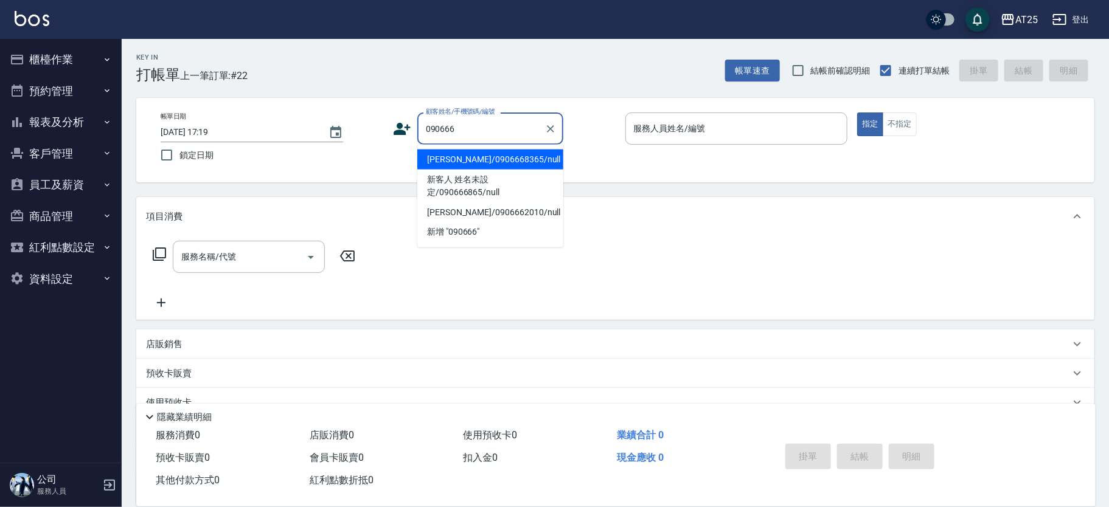
click at [489, 154] on li "[PERSON_NAME]/0906668365/null" at bounding box center [490, 160] width 146 height 20
type input "[PERSON_NAME]/0906668365/null"
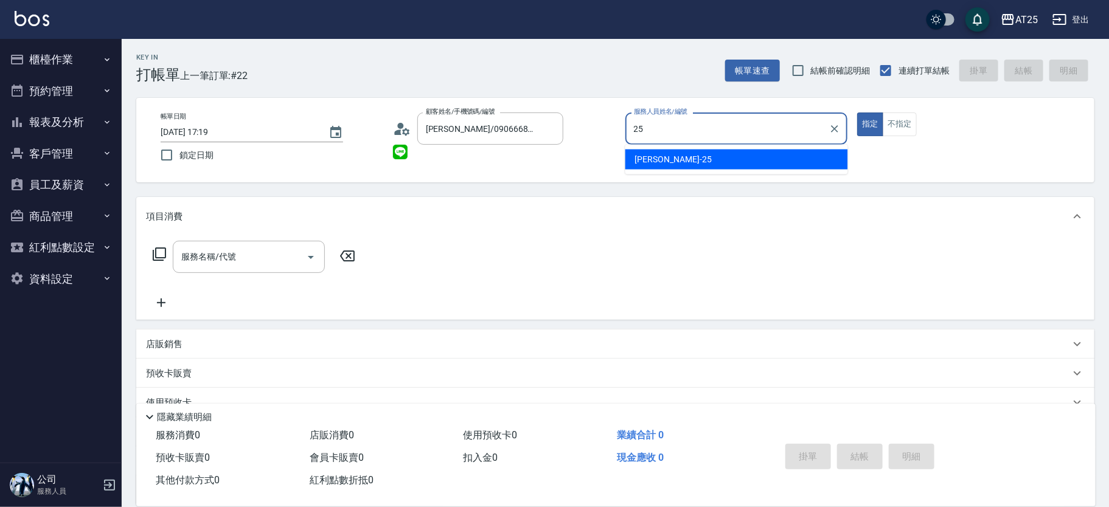
type input "[PERSON_NAME]-25"
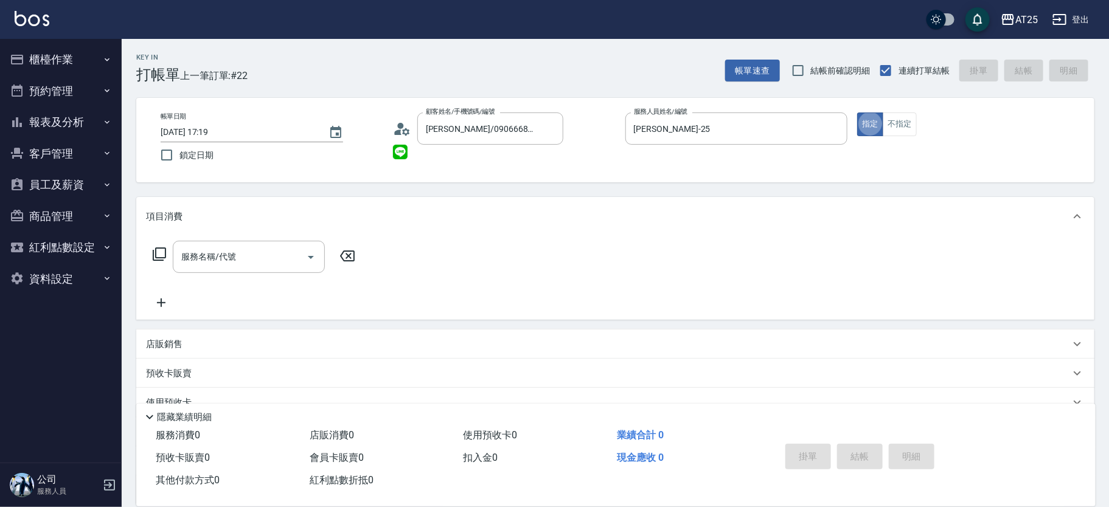
type button "true"
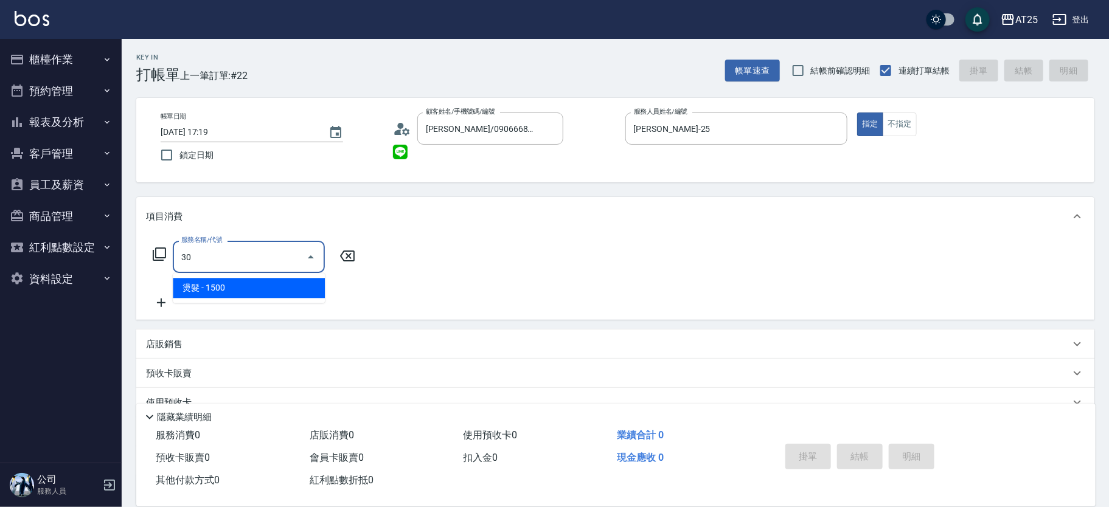
type input "301"
type input "150"
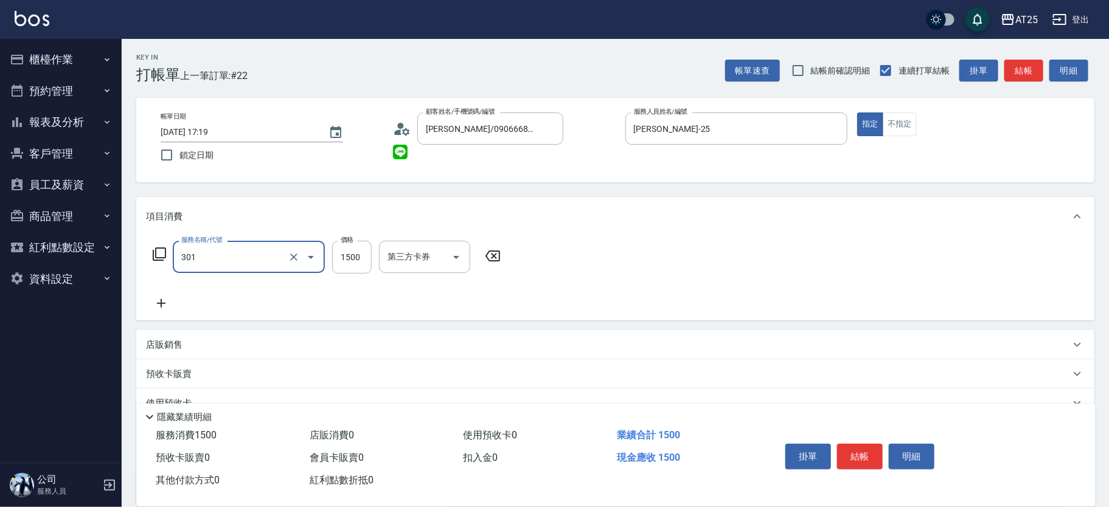
type input "燙髮(301)"
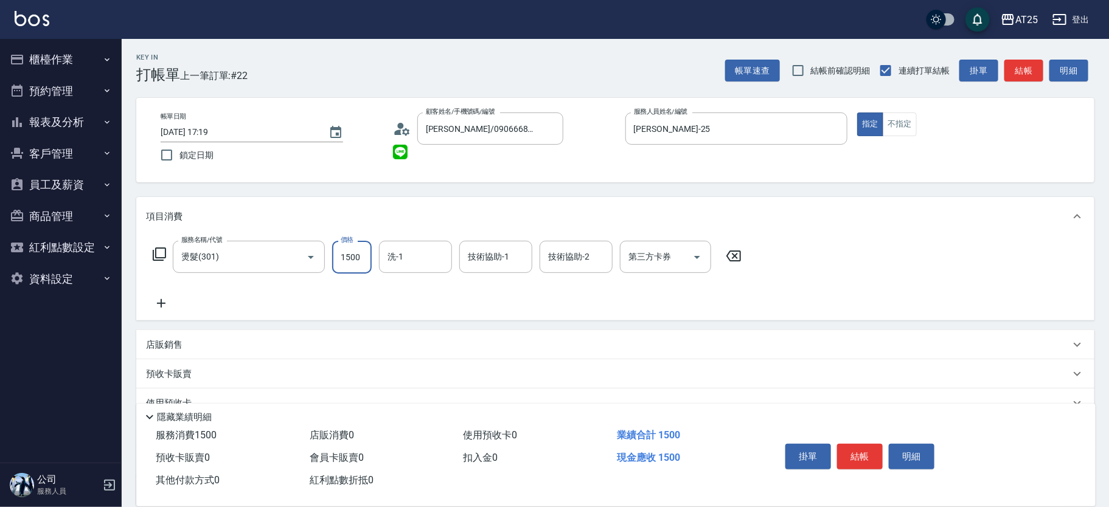
type input "0"
type input "45"
type input "40"
type input "450"
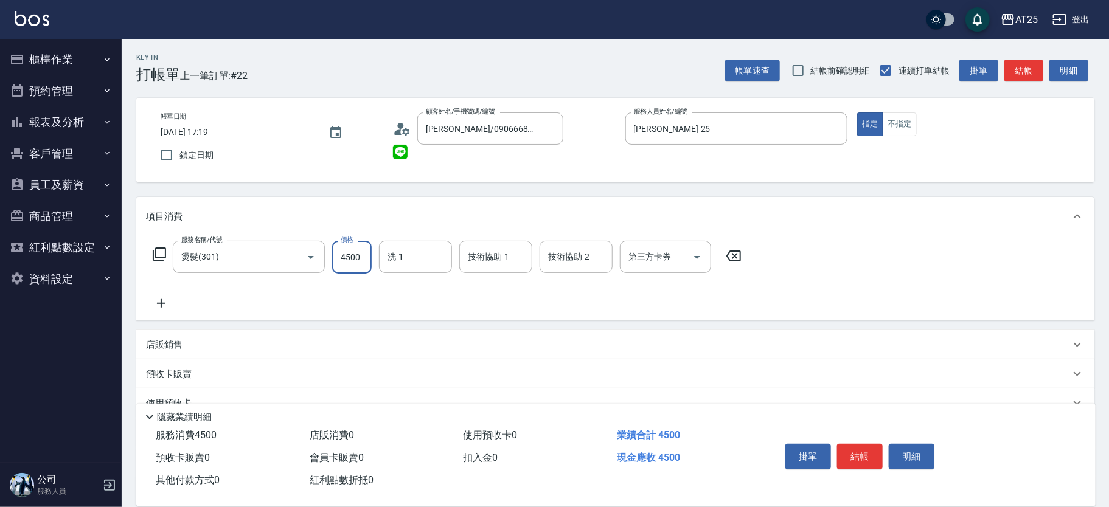
type input "4500"
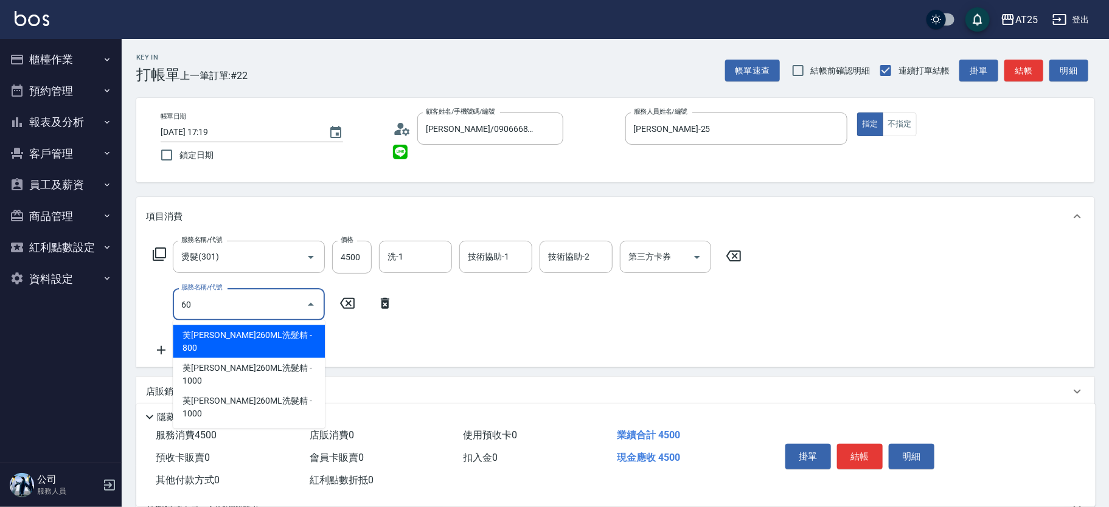
type input "601"
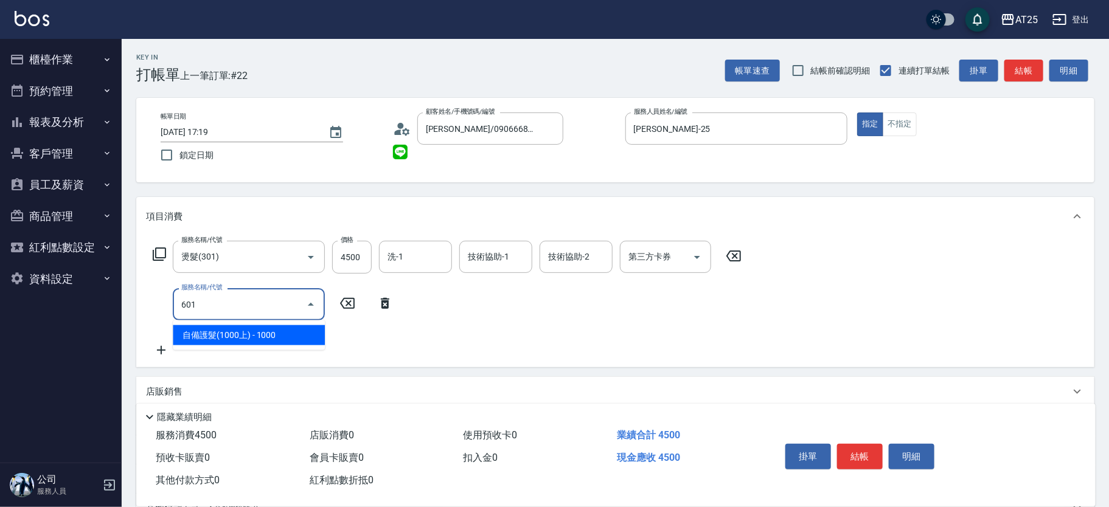
type input "550"
type input "自備護髮(1000上)(601)"
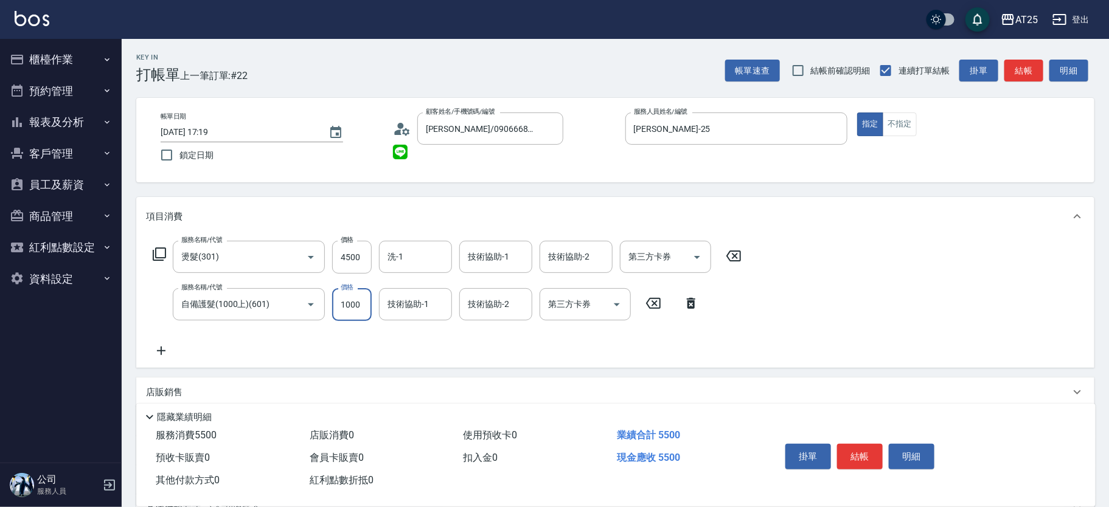
type input "450"
type input "15"
type input "460"
type input "150"
type input "600"
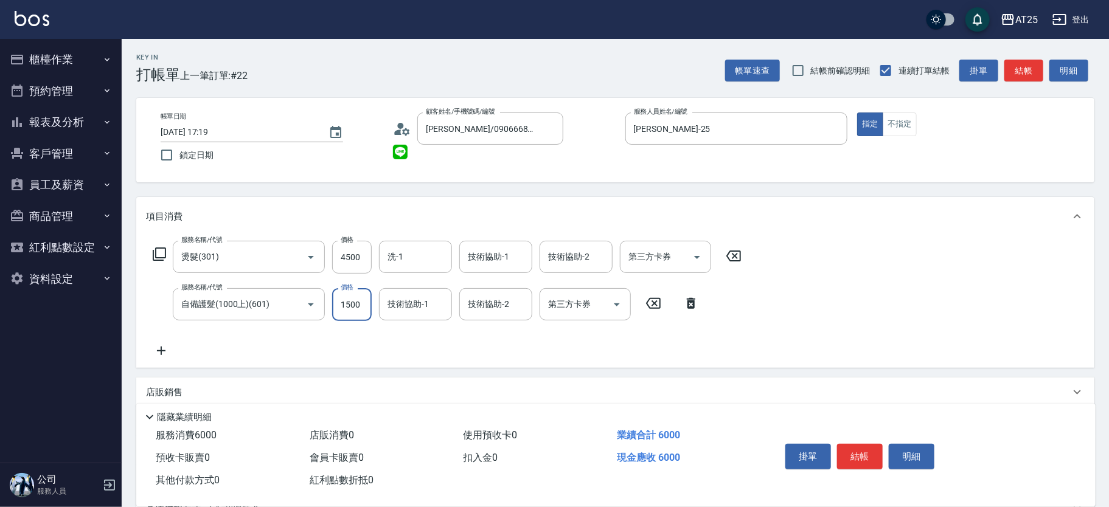
type input "1500"
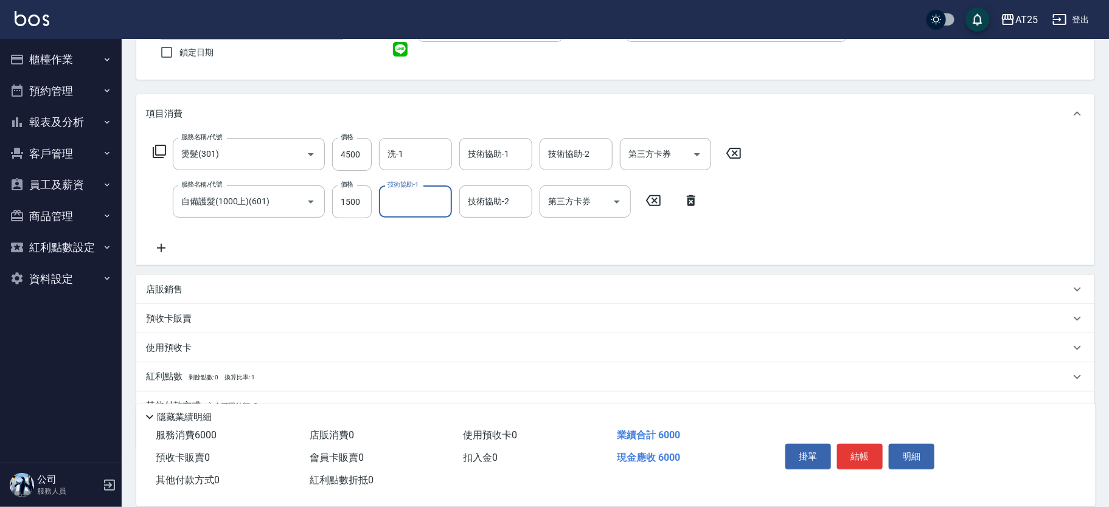
scroll to position [144, 0]
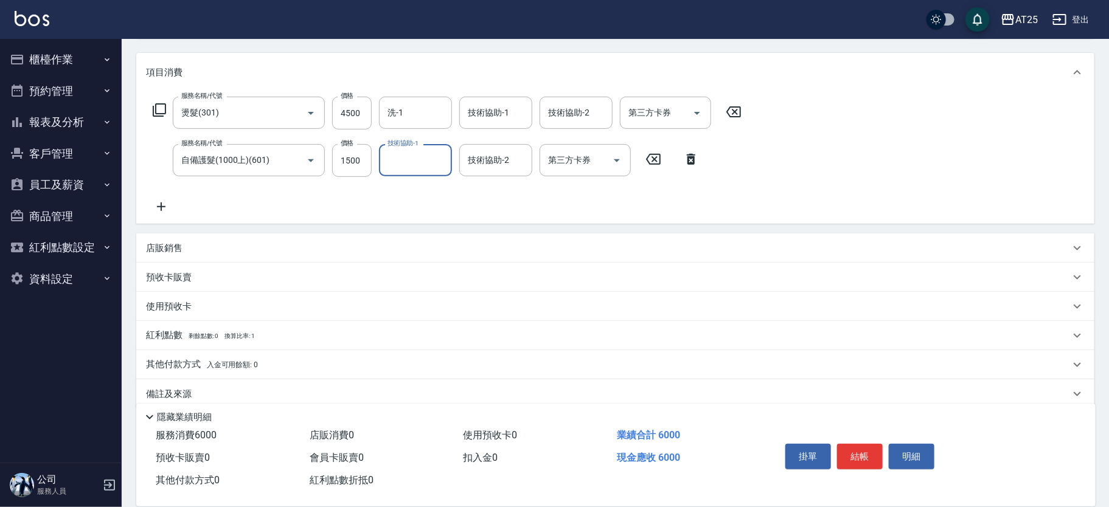
click at [198, 248] on div "店販銷售" at bounding box center [608, 248] width 924 height 13
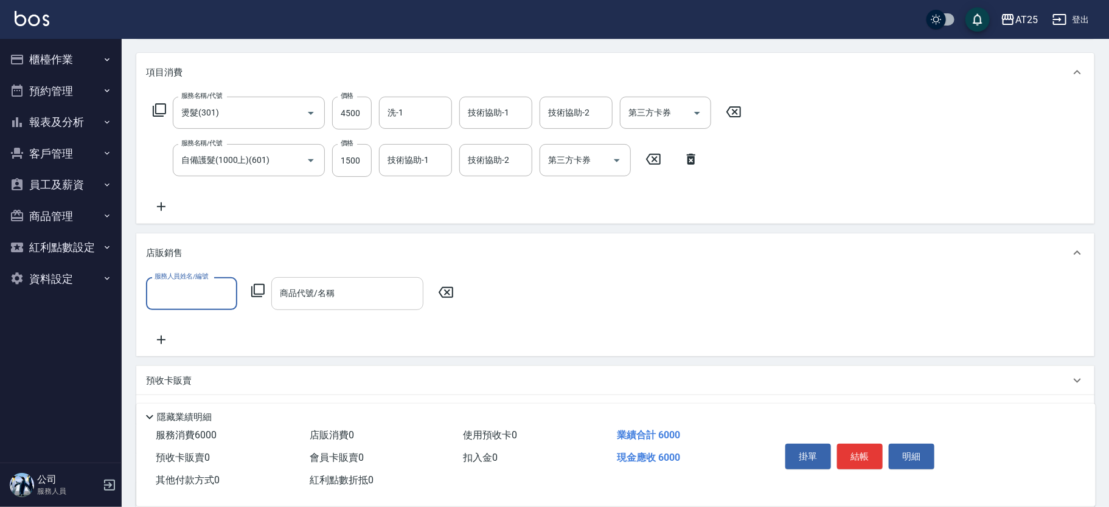
scroll to position [0, 0]
type input "[PERSON_NAME]-25"
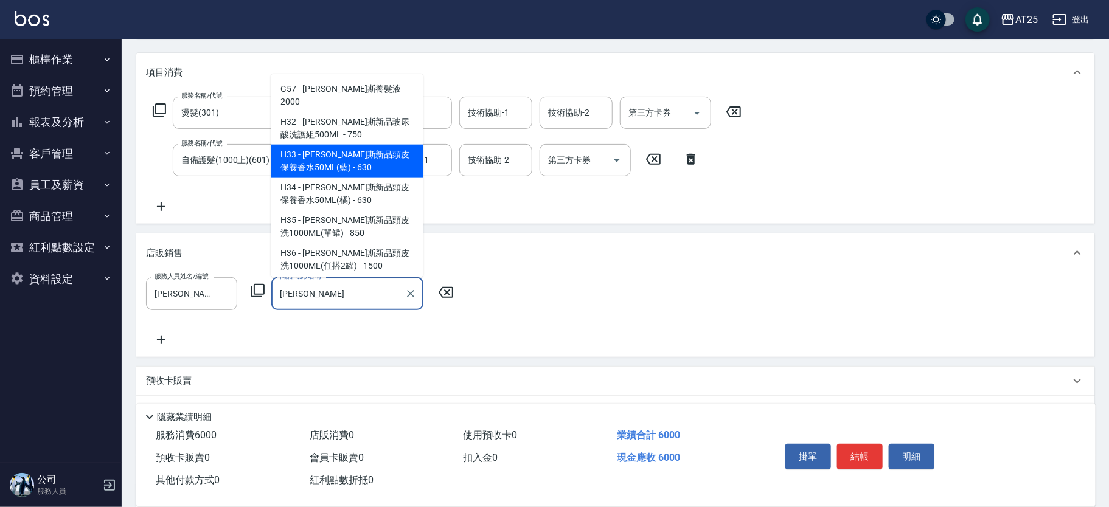
click at [355, 145] on span "H32 - [PERSON_NAME]斯新品玻尿酸洗護組500ML - 750" at bounding box center [347, 128] width 152 height 33
type input "[PERSON_NAME]斯新品玻尿酸洗護組500ML"
type input "670"
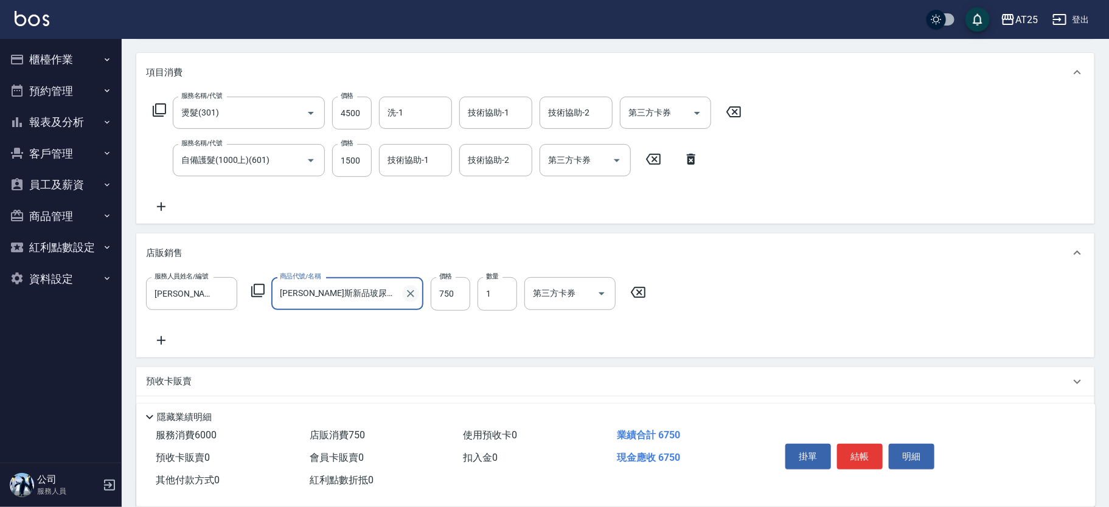
click at [411, 291] on icon "Clear" at bounding box center [411, 294] width 12 height 12
type input "600"
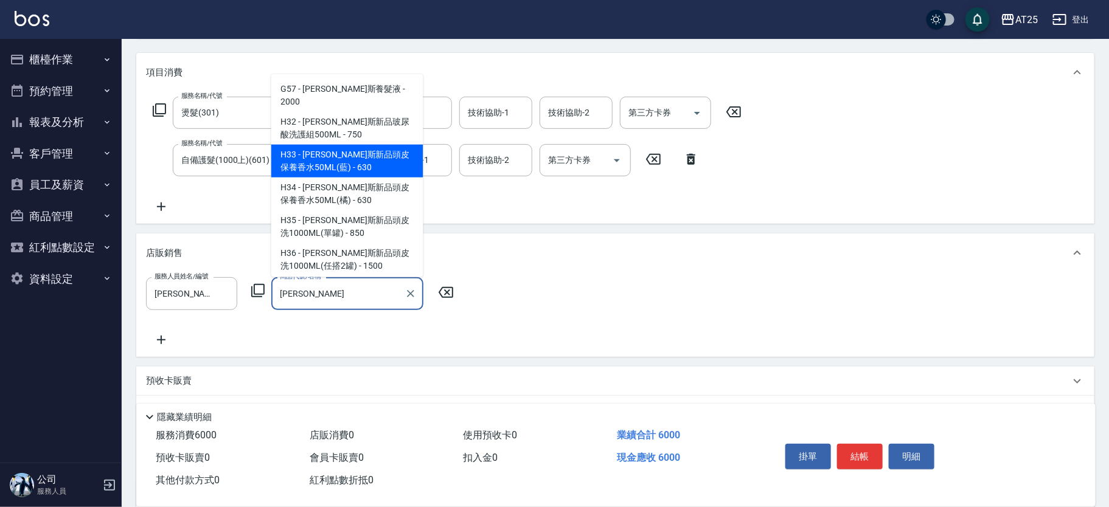
click at [297, 141] on span "H32 - [PERSON_NAME]斯新品玻尿酸洗護組500ML - 750" at bounding box center [347, 128] width 152 height 33
type input "[PERSON_NAME]斯新品玻尿酸洗護組500ML"
type input "670"
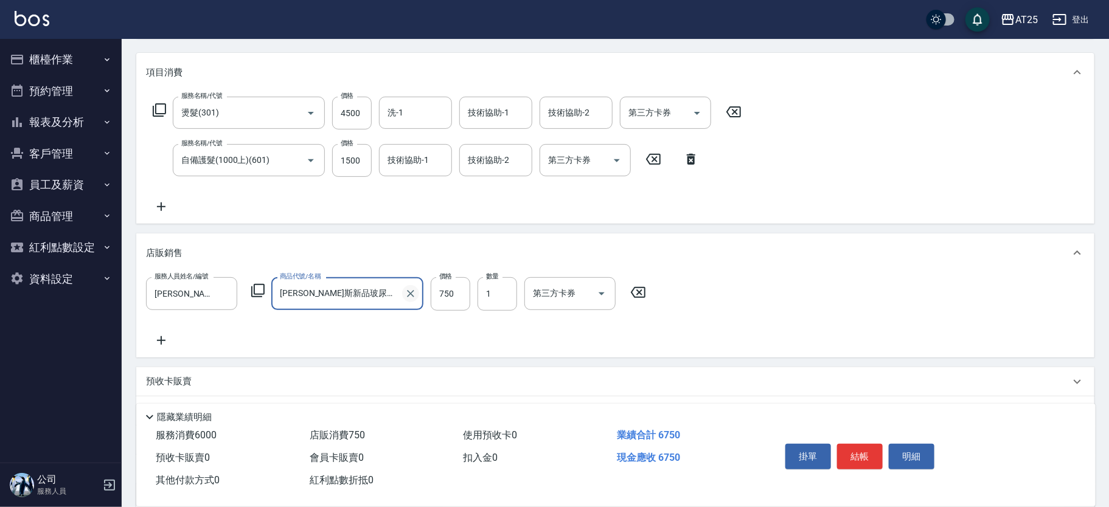
click at [407, 290] on icon "Clear" at bounding box center [410, 293] width 7 height 7
type input "600"
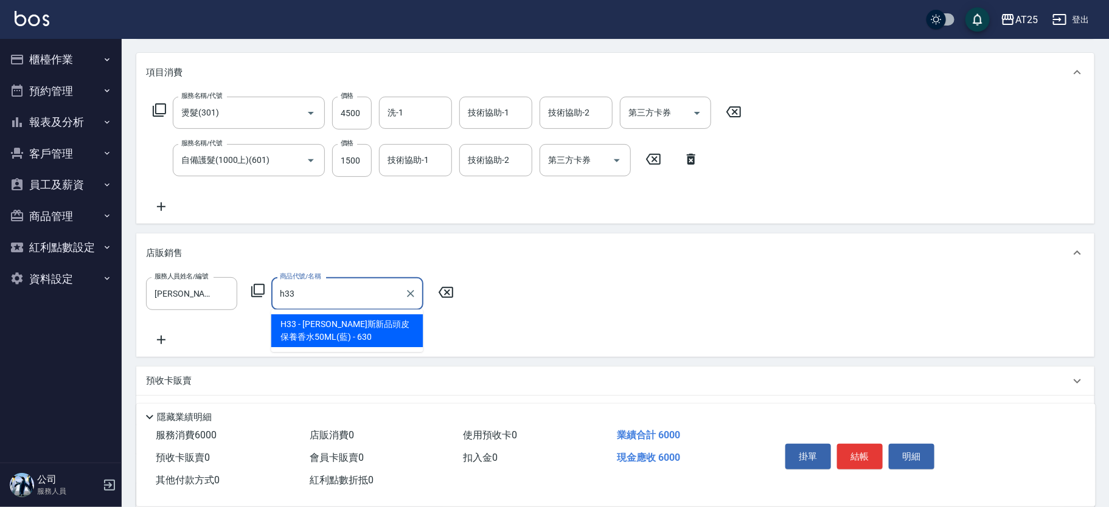
type input "[PERSON_NAME]斯新品頭皮保養香水50ML(藍)"
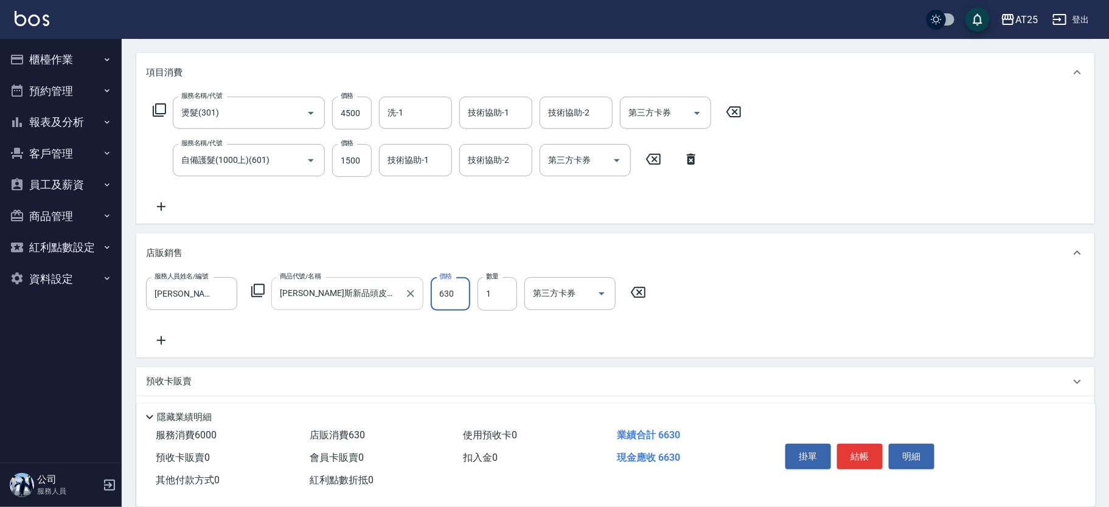
type input "600"
type input "50"
type input "650"
type input "500"
click at [853, 449] on button "結帳" at bounding box center [860, 457] width 46 height 26
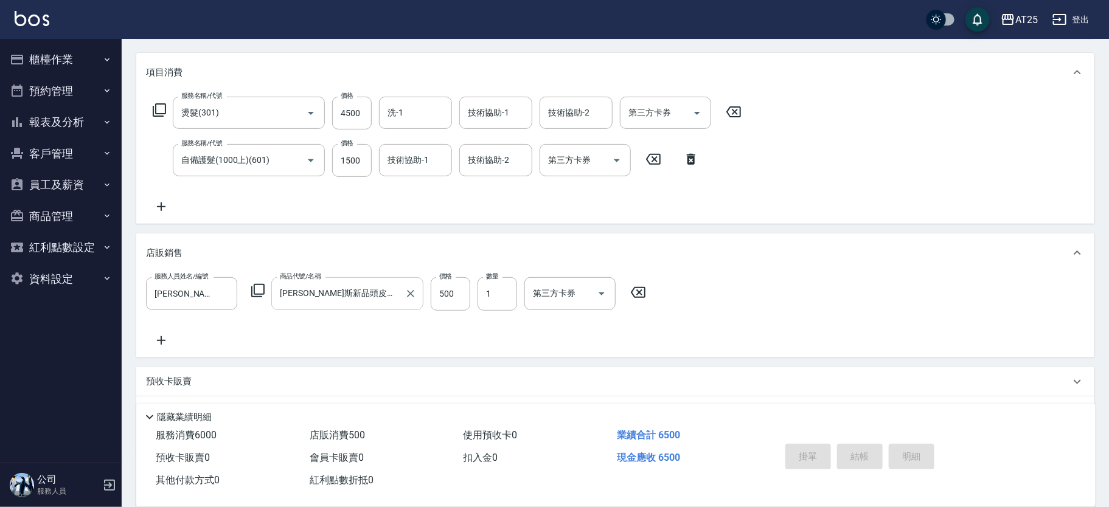
type input "[DATE] 17:21"
type input "0"
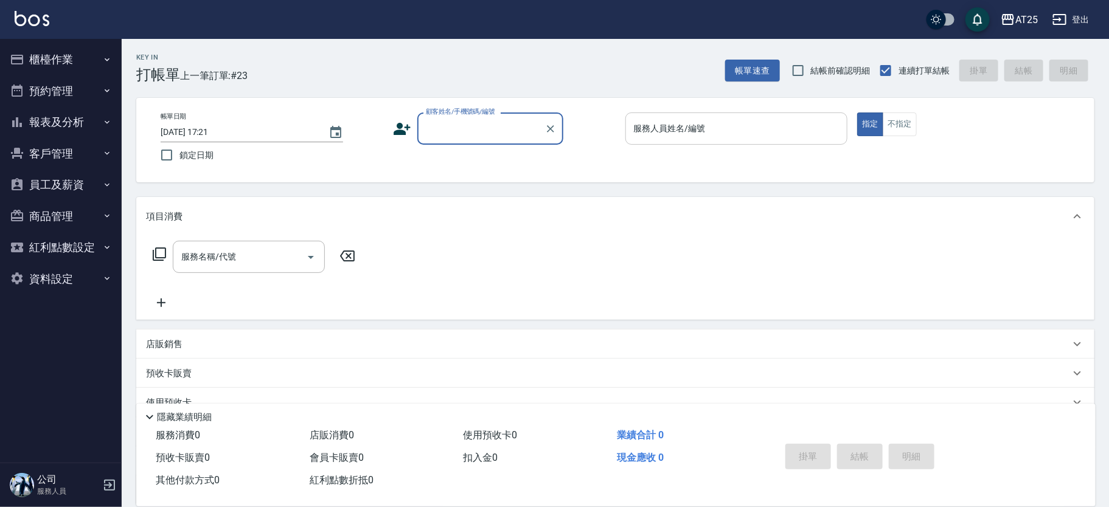
click at [752, 122] on input "服務人員姓名/編號" at bounding box center [737, 128] width 212 height 21
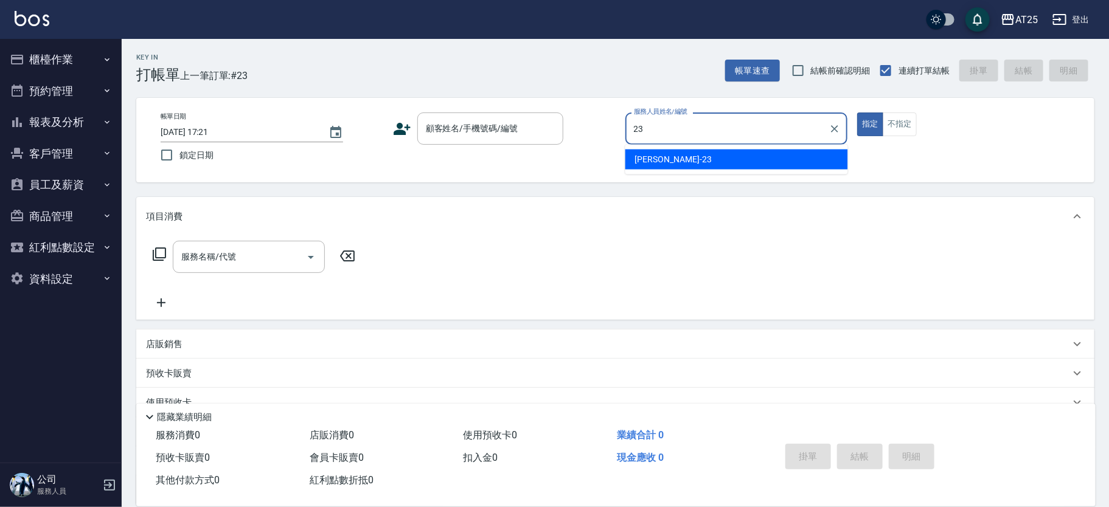
type input "[PERSON_NAME]-23"
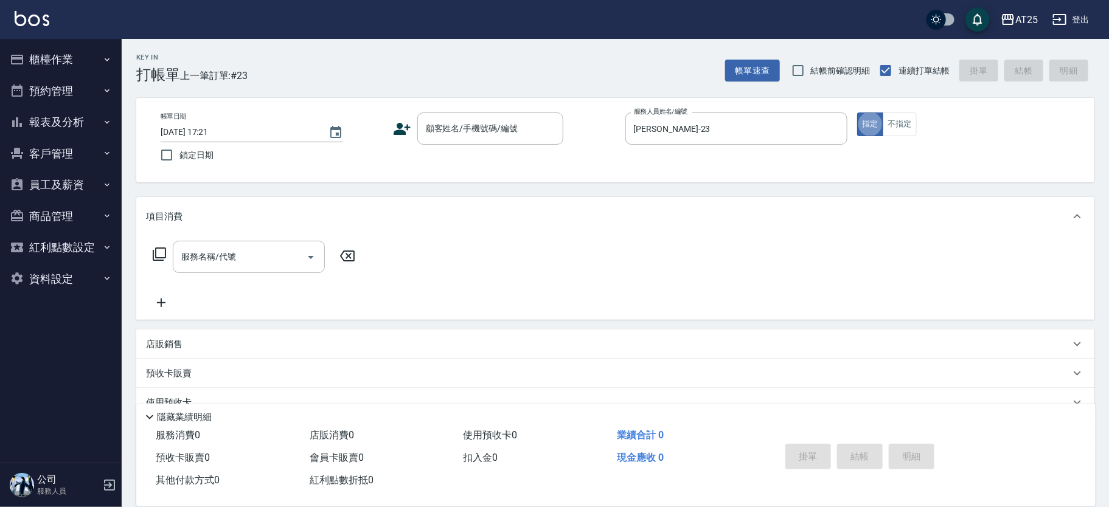
click at [456, 110] on div "帳單日期 [DATE] 17:21 鎖定日期 顧客姓名/手機號碼/編號 顧客姓名/手機號碼/編號 服務人員姓名/編號 [PERSON_NAME]-23 服務人…" at bounding box center [615, 140] width 958 height 85
click at [455, 125] on input "顧客姓名/手機號碼/編號" at bounding box center [481, 128] width 117 height 21
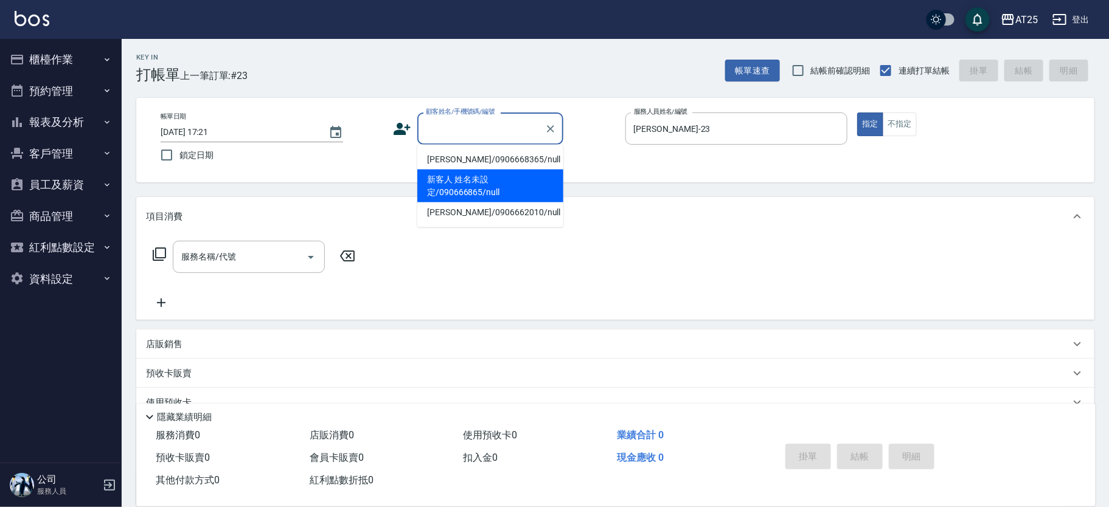
click at [451, 180] on li "新客人 姓名未設定/090666865/null" at bounding box center [490, 186] width 146 height 33
type input "新客人 姓名未設定/090666865/null"
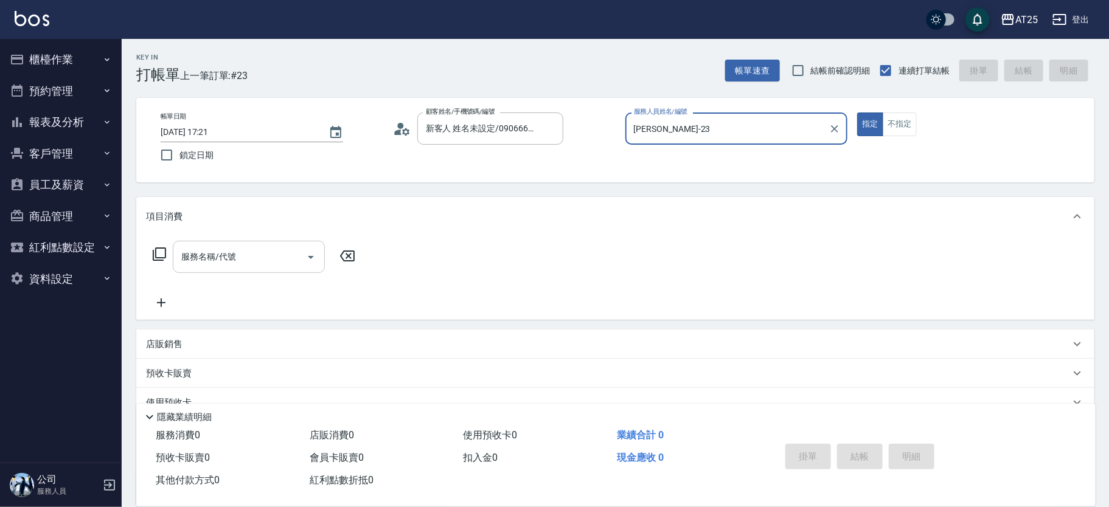
click at [250, 256] on input "服務名稱/代號" at bounding box center [239, 256] width 123 height 21
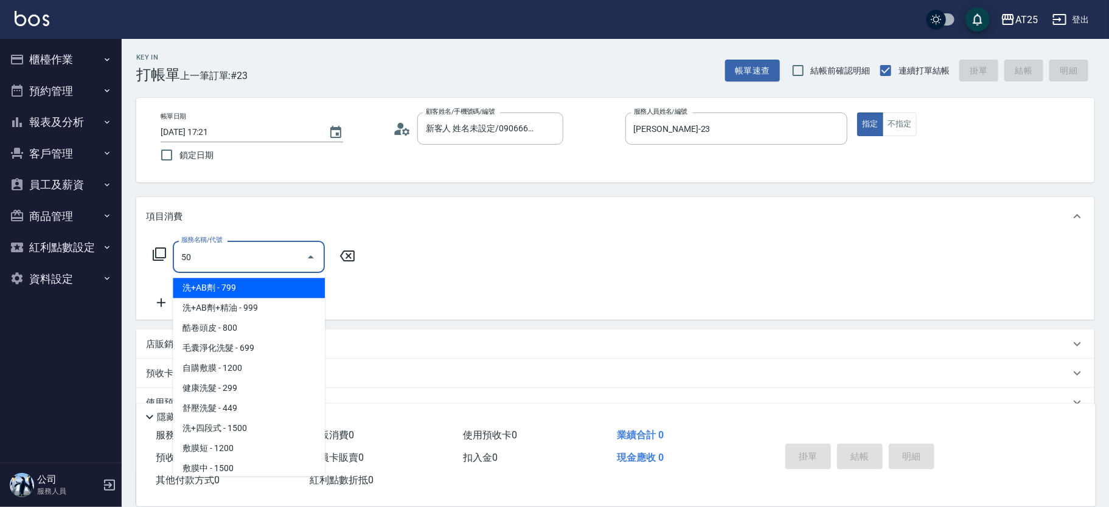
type input "501"
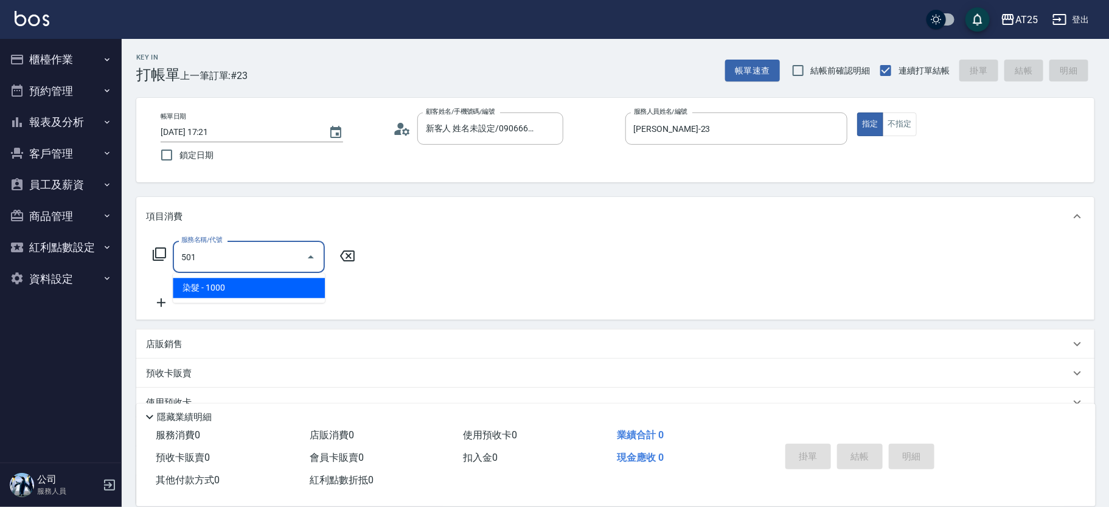
click at [242, 288] on span "染髮 - 1000" at bounding box center [249, 288] width 152 height 20
type input "100"
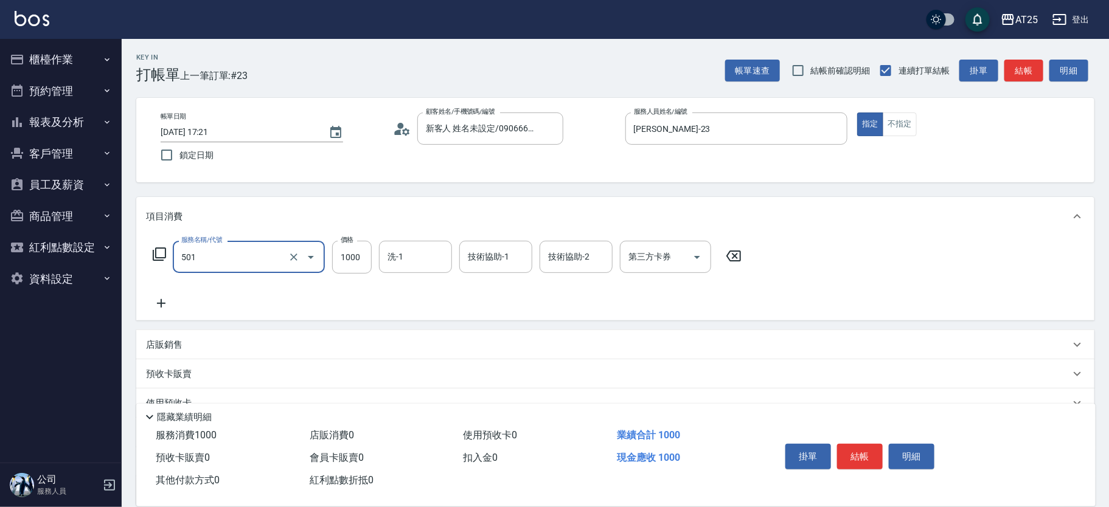
type input "染髮(501)"
click at [344, 253] on input "1000" at bounding box center [352, 257] width 40 height 33
type input "0"
type input "15"
type input "10"
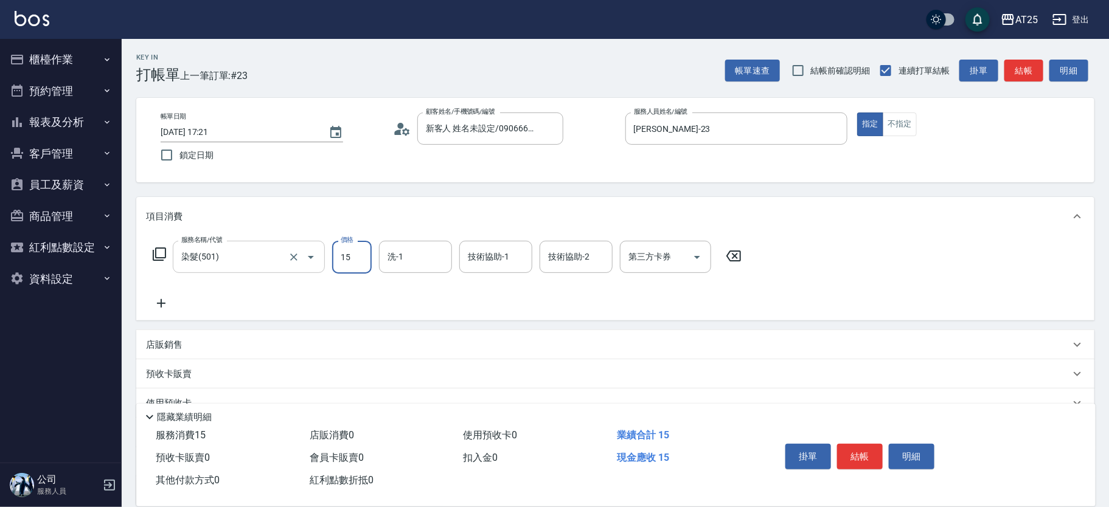
type input "159"
type input "150"
type input "1599"
click at [165, 302] on icon at bounding box center [161, 303] width 30 height 15
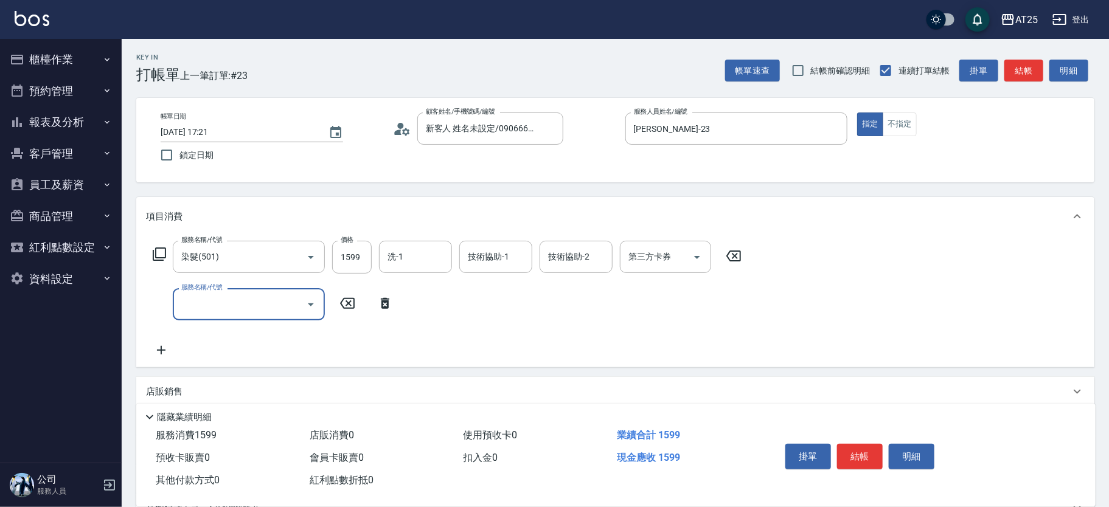
click at [204, 301] on input "服務名稱/代號" at bounding box center [239, 304] width 123 height 21
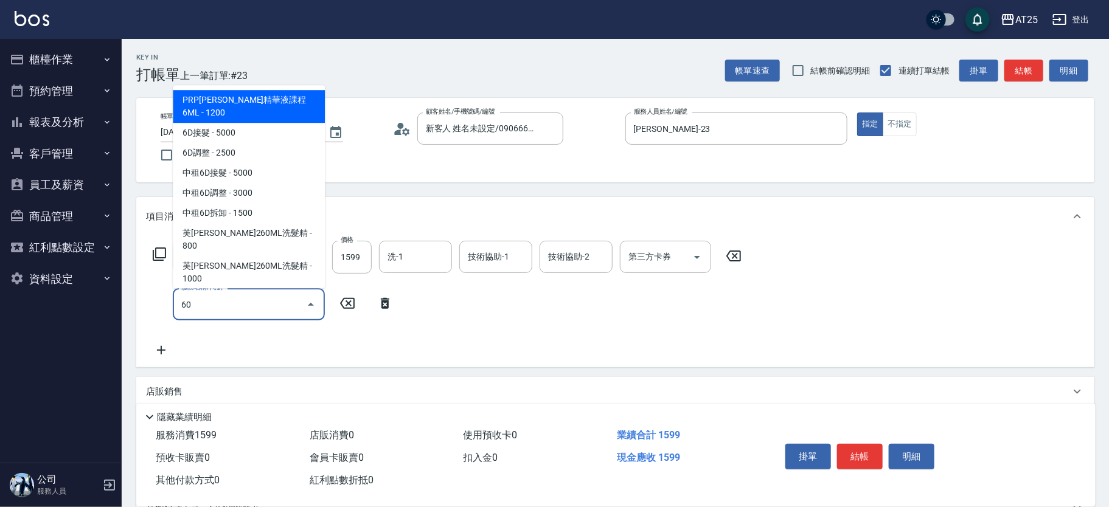
type input "601"
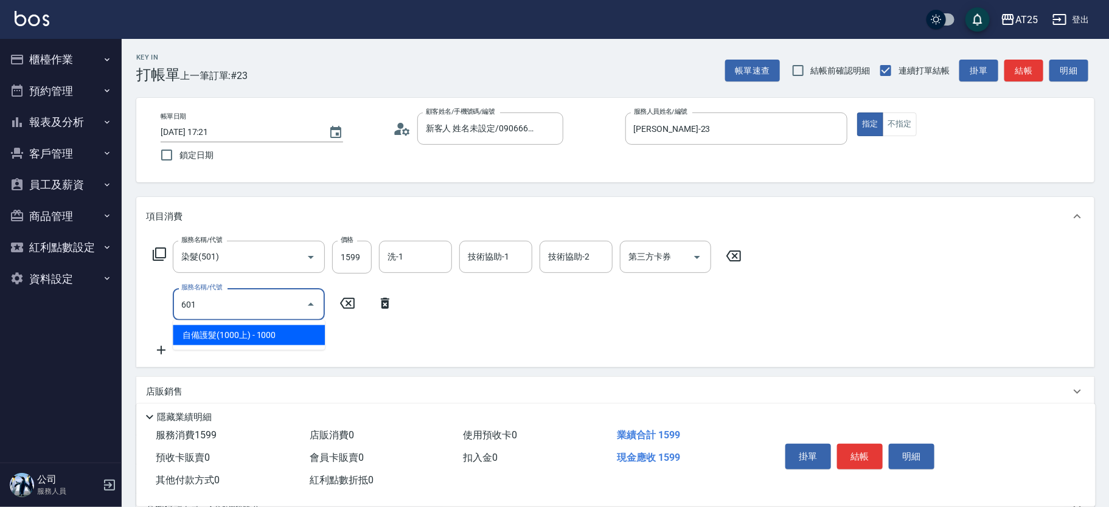
click at [229, 335] on span "自備護髮(1000上) - 1000" at bounding box center [249, 335] width 152 height 20
type input "250"
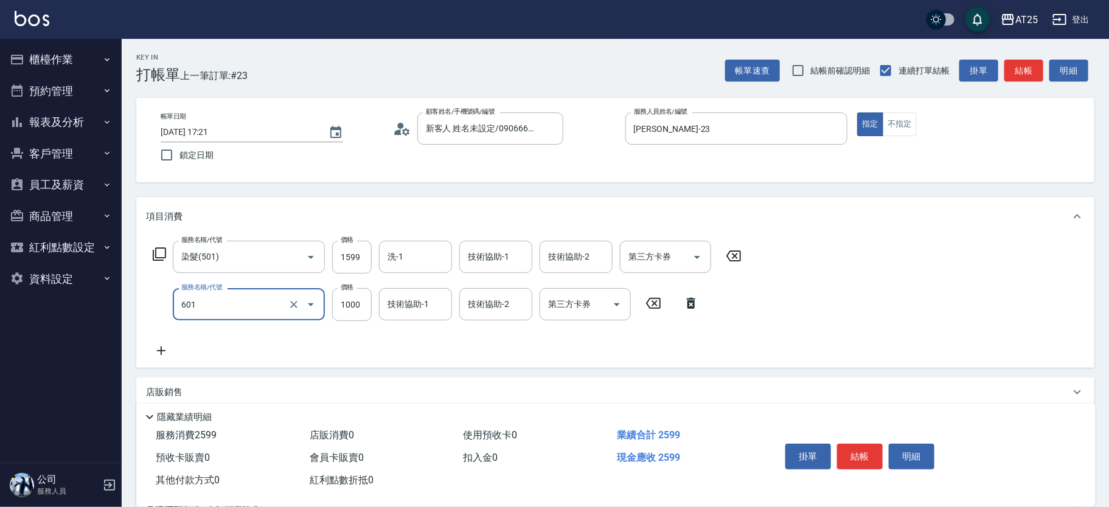
click at [324, 309] on div "601 服務名稱/代號" at bounding box center [249, 304] width 152 height 32
type input "自備護髮(1000上)(601)"
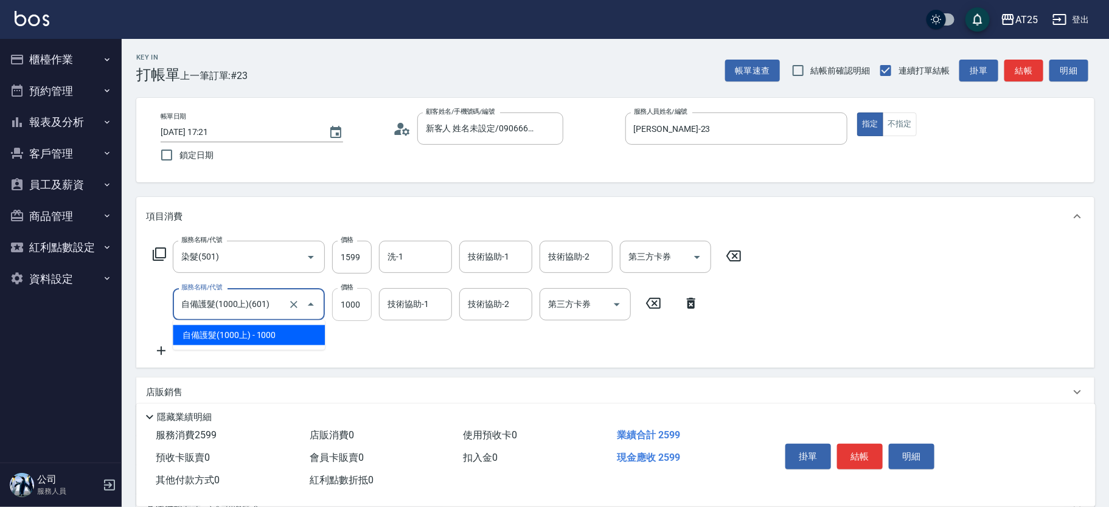
click at [353, 303] on input "1000" at bounding box center [352, 304] width 40 height 33
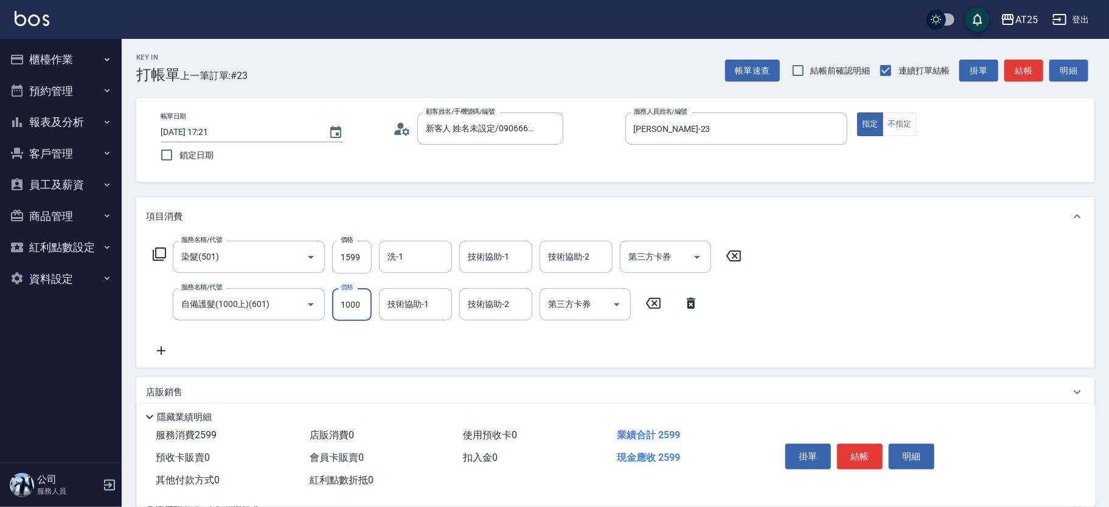
type input "160"
type input "170"
type input "1700"
type input "320"
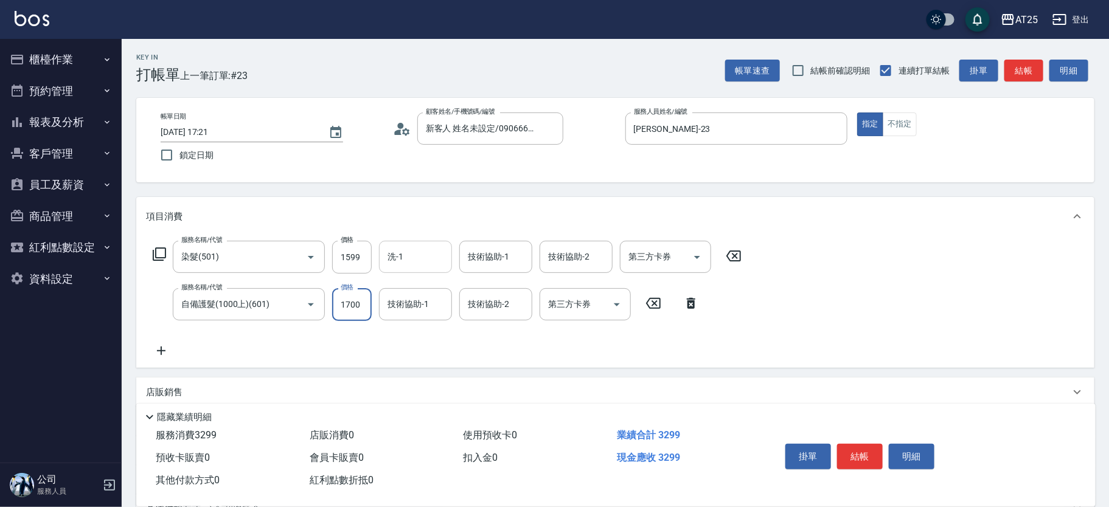
click at [417, 243] on div "洗-1" at bounding box center [415, 257] width 73 height 32
type input "1700"
drag, startPoint x: 422, startPoint y: 274, endPoint x: 425, endPoint y: 280, distance: 6.8
click at [422, 276] on ul "[PERSON_NAME]-61" at bounding box center [415, 288] width 73 height 30
click at [431, 285] on div "[PERSON_NAME]-61" at bounding box center [415, 288] width 73 height 20
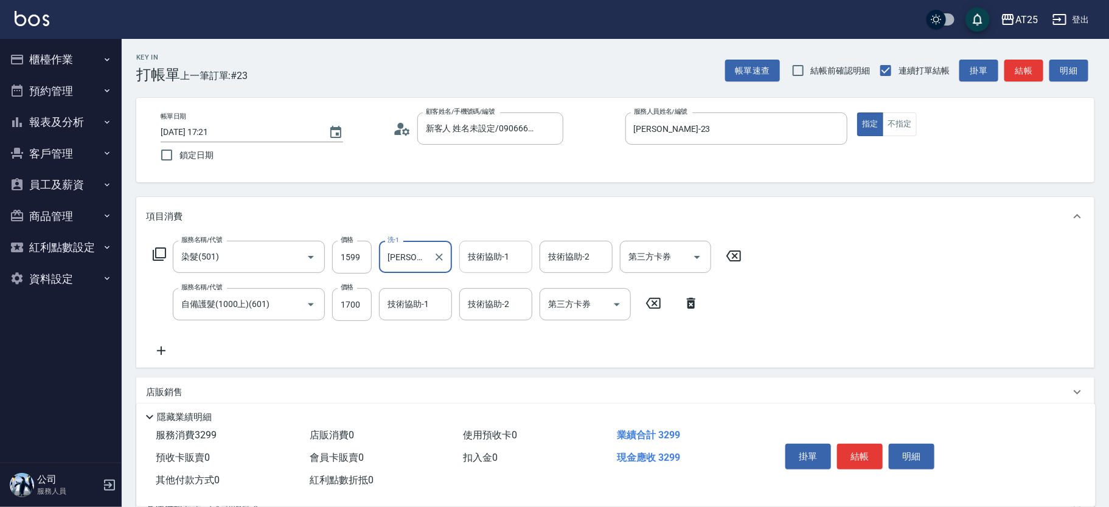
type input "[PERSON_NAME]-61"
click at [489, 263] on input "技術協助-1" at bounding box center [496, 256] width 62 height 21
click at [482, 293] on span "[PERSON_NAME]-61" at bounding box center [507, 288] width 77 height 13
type input "[PERSON_NAME]-61"
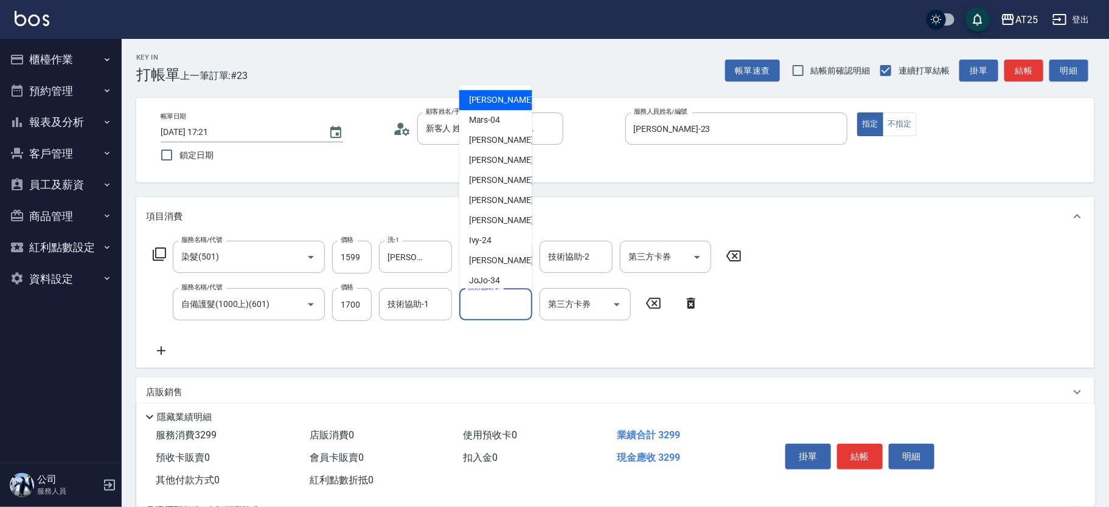
click at [490, 308] on input "技術協助-2" at bounding box center [496, 304] width 62 height 21
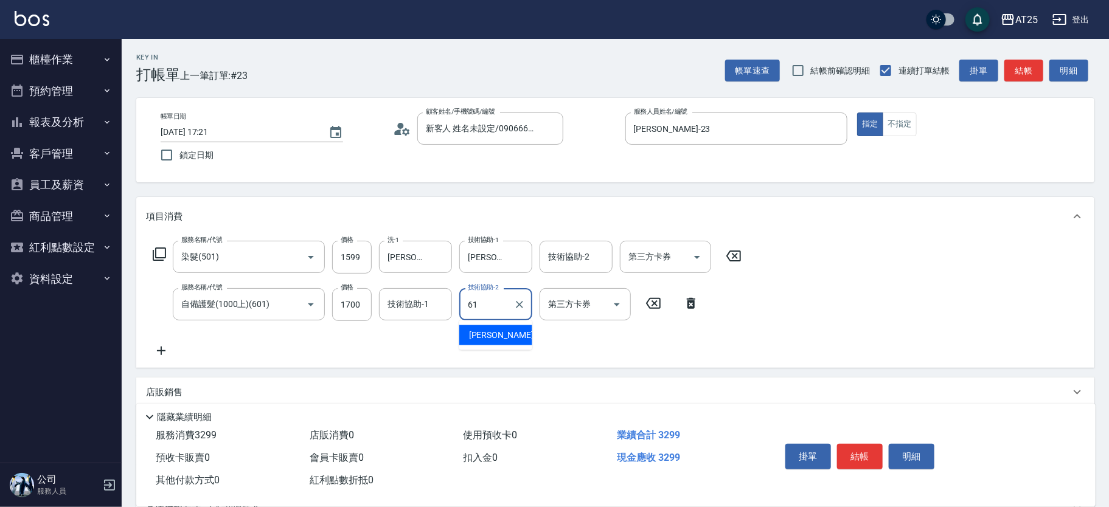
click at [501, 335] on span "[PERSON_NAME]-61" at bounding box center [507, 335] width 77 height 13
type input "[PERSON_NAME]-61"
click at [856, 452] on button "結帳" at bounding box center [860, 457] width 46 height 26
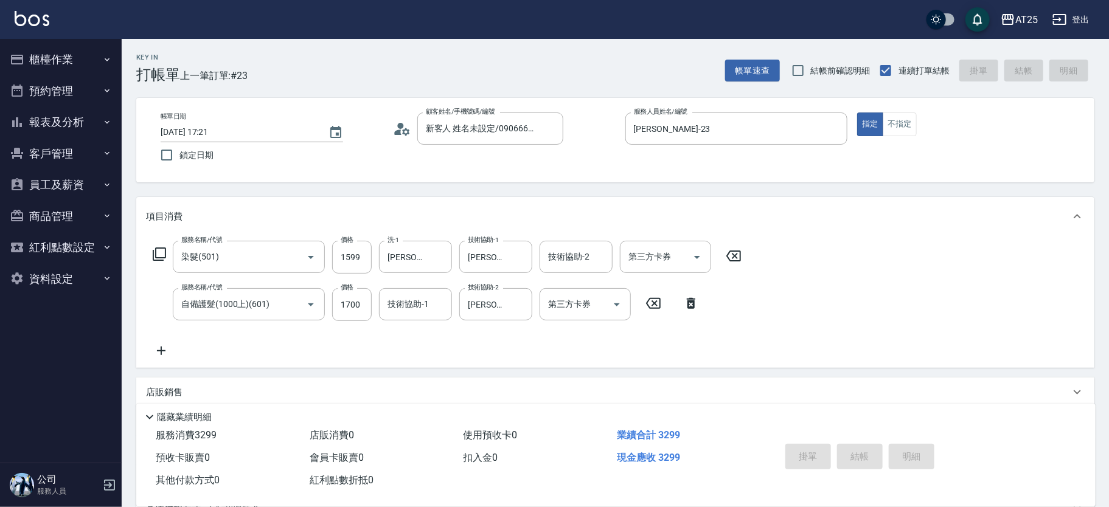
type input "[DATE] 17:38"
type input "0"
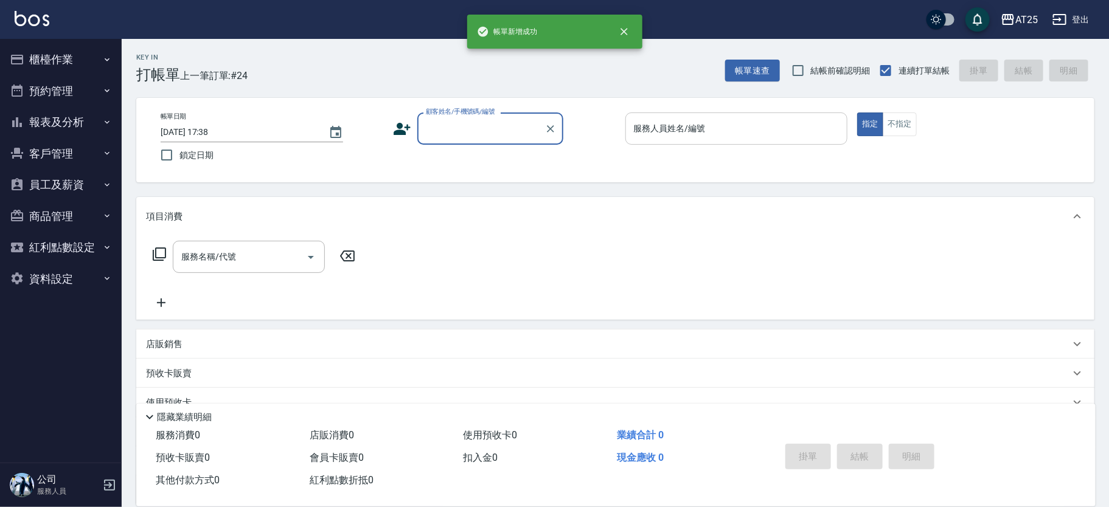
click at [691, 125] on input "服務人員姓名/編號" at bounding box center [737, 128] width 212 height 21
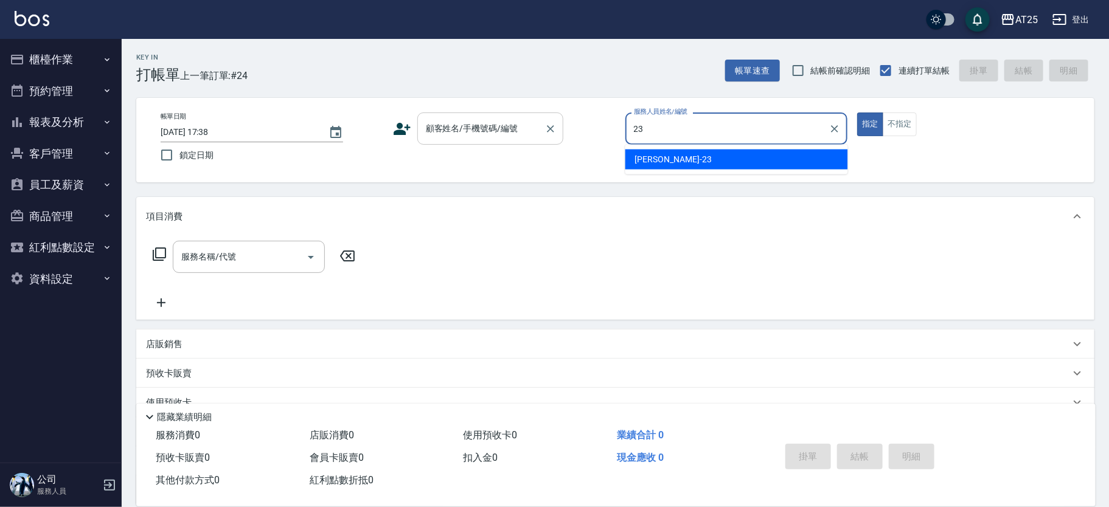
type input "[PERSON_NAME]-23"
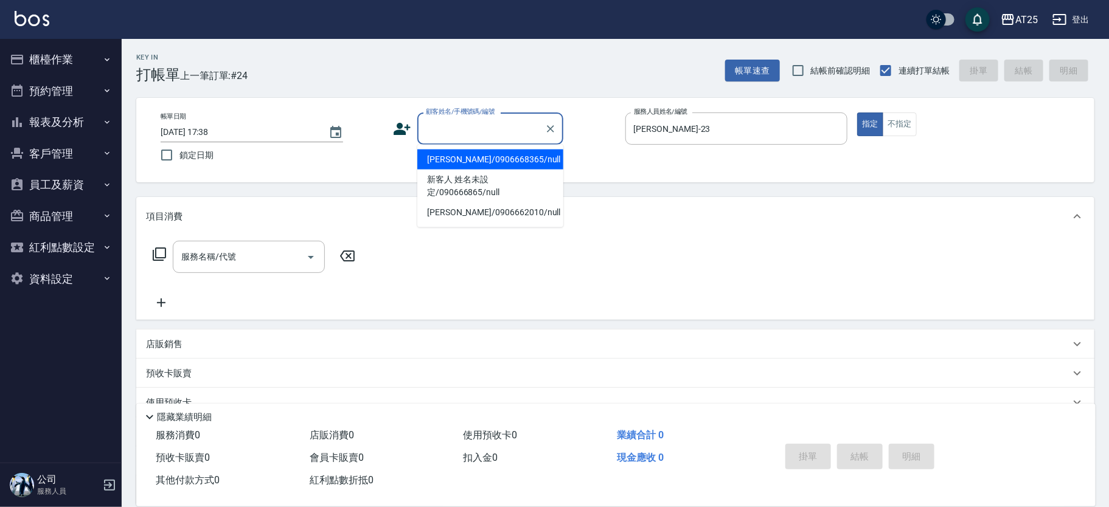
click at [487, 131] on input "顧客姓名/手機號碼/編號" at bounding box center [481, 128] width 117 height 21
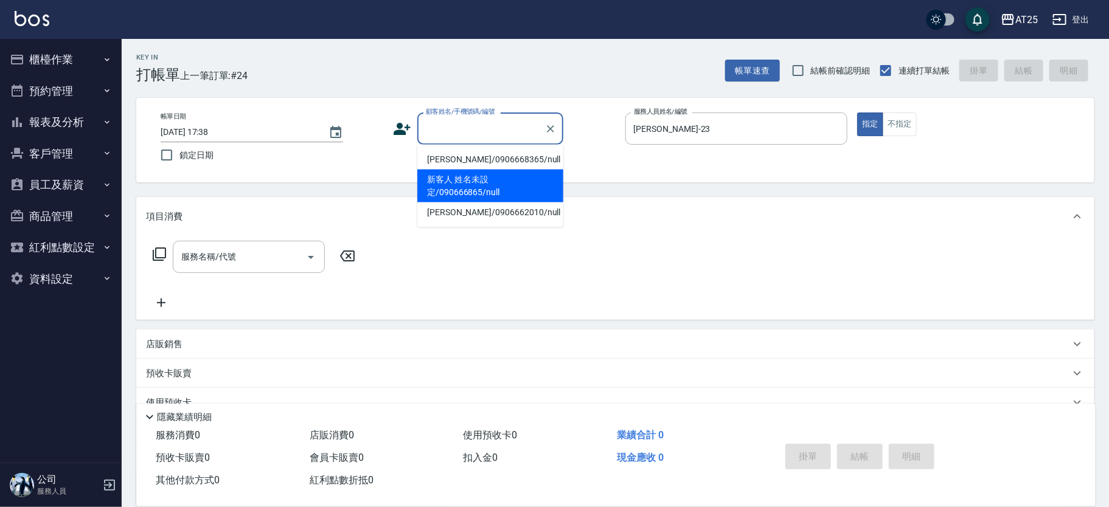
click at [440, 186] on li "新客人 姓名未設定/090666865/null" at bounding box center [490, 186] width 146 height 33
type input "新客人 姓名未設定/090666865/null"
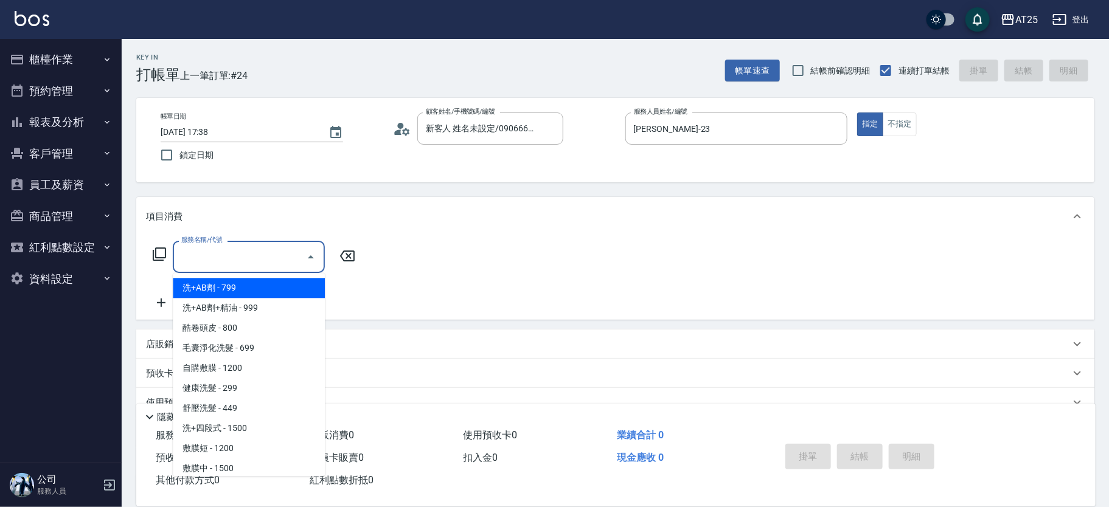
click at [256, 260] on input "服務名稱/代號" at bounding box center [239, 256] width 123 height 21
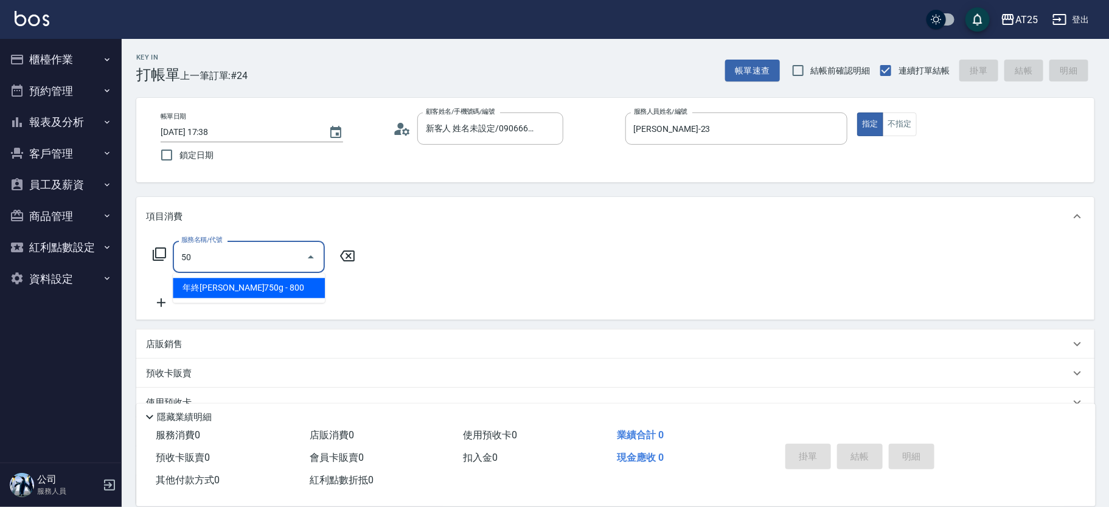
type input "501"
click at [256, 297] on span "染髮 - 1000" at bounding box center [249, 288] width 152 height 20
type input "100"
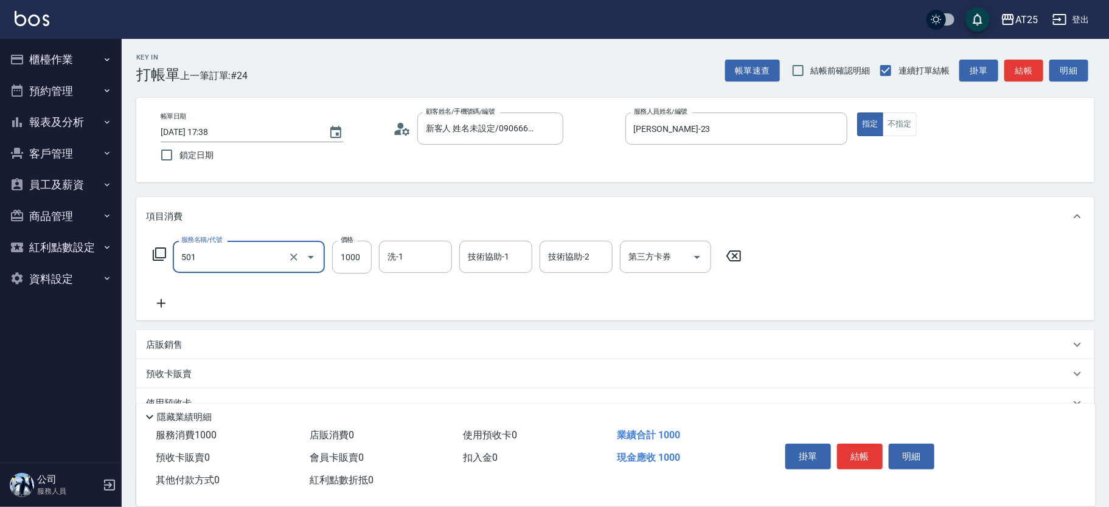
type input "染髮(501)"
click at [351, 275] on div "服務名稱/代號 染髮(501) 服務名稱/代號 價格 1000 價格 洗-1 洗-1 技術協助-1 技術協助-1 技術協助-2 技術協助-2 第三方卡券 第三…" at bounding box center [447, 276] width 603 height 70
click at [361, 262] on input "1000" at bounding box center [352, 257] width 40 height 33
type input "0"
type input "15"
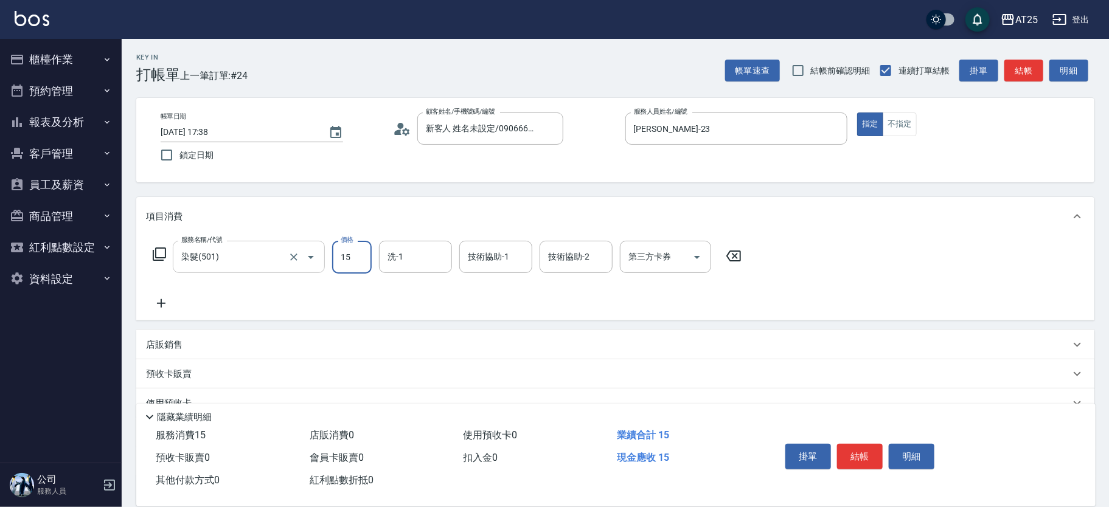
type input "10"
type input "159"
type input "150"
type input "1599"
drag, startPoint x: 174, startPoint y: 301, endPoint x: 162, endPoint y: 301, distance: 12.2
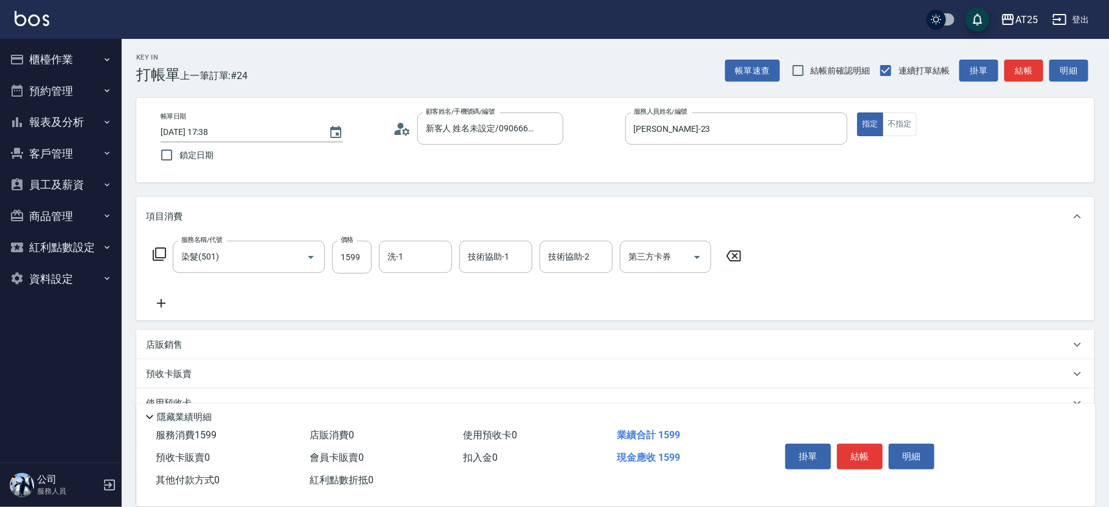
click at [162, 301] on icon at bounding box center [161, 303] width 30 height 15
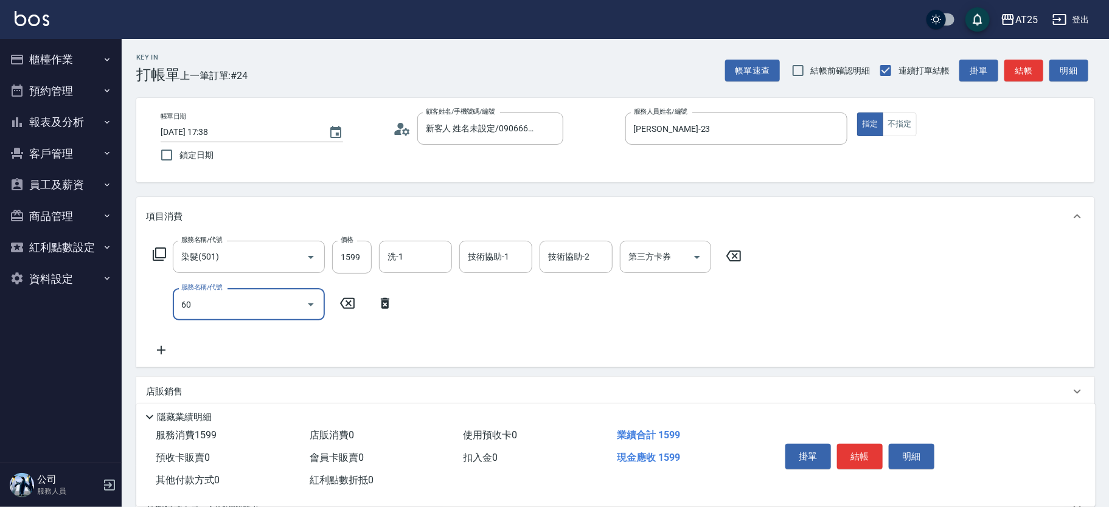
type input "601"
click at [242, 335] on span "自備護髮(1000上) - 1000" at bounding box center [249, 335] width 152 height 20
type input "250"
type input "自備護髮(1000上)(601)"
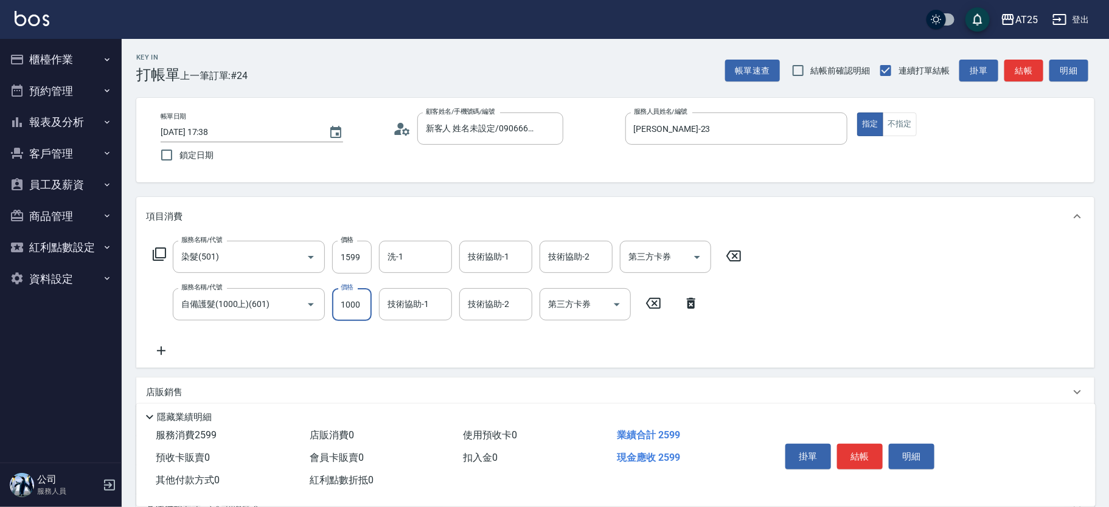
click at [359, 310] on input "1000" at bounding box center [352, 304] width 40 height 33
type input "160"
type input "170"
type input "320"
type input "1700"
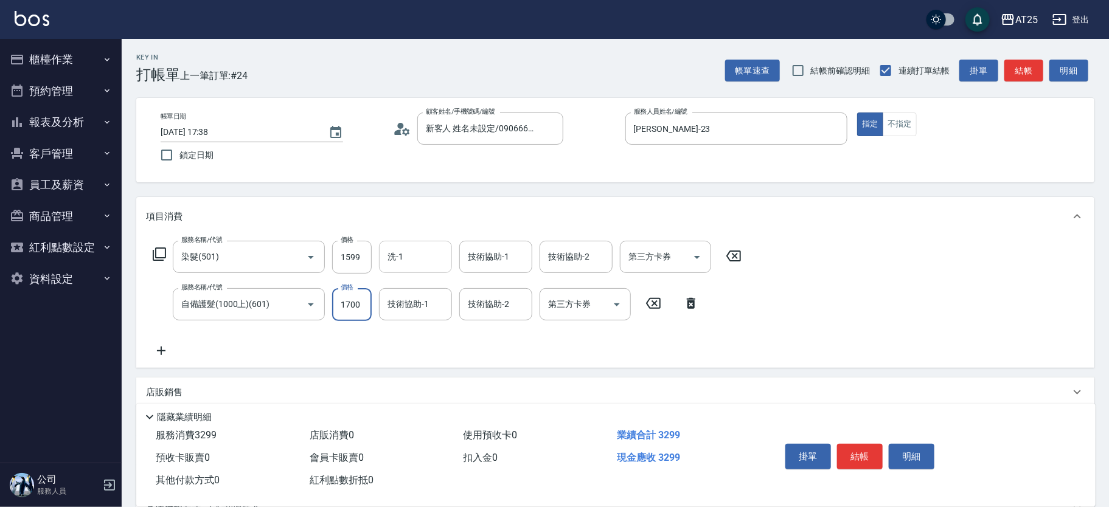
drag, startPoint x: 436, startPoint y: 280, endPoint x: 439, endPoint y: 272, distance: 9.0
click at [436, 280] on div "服務名稱/代號 染髮(501) 服務名稱/代號 價格 1599 價格 洗-1 洗-1 技術協助-1 技術協助-1 技術協助-2 技術協助-2 第三方卡券 第三…" at bounding box center [447, 299] width 603 height 117
click at [439, 265] on input "洗-1" at bounding box center [415, 256] width 62 height 21
click at [424, 291] on span "[PERSON_NAME]-61" at bounding box center [427, 288] width 77 height 13
type input "[PERSON_NAME]-61"
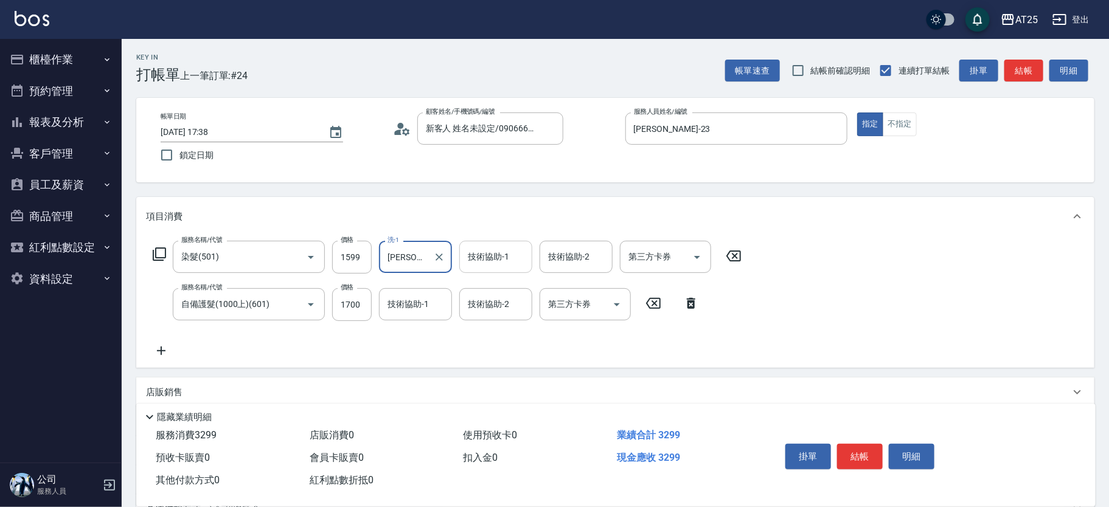
click at [469, 266] on input "技術協助-1" at bounding box center [496, 256] width 62 height 21
type input "[PERSON_NAME]-61"
click at [475, 300] on div "技術協助-2 技術協助-2" at bounding box center [495, 304] width 73 height 32
type input "[PERSON_NAME]-61"
click at [861, 451] on button "結帳" at bounding box center [860, 457] width 46 height 26
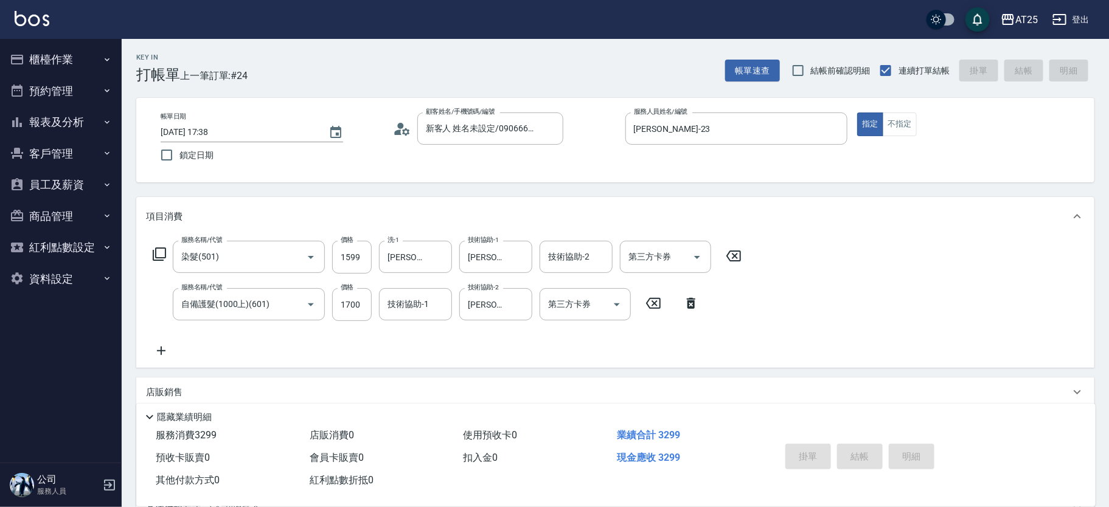
type input "0"
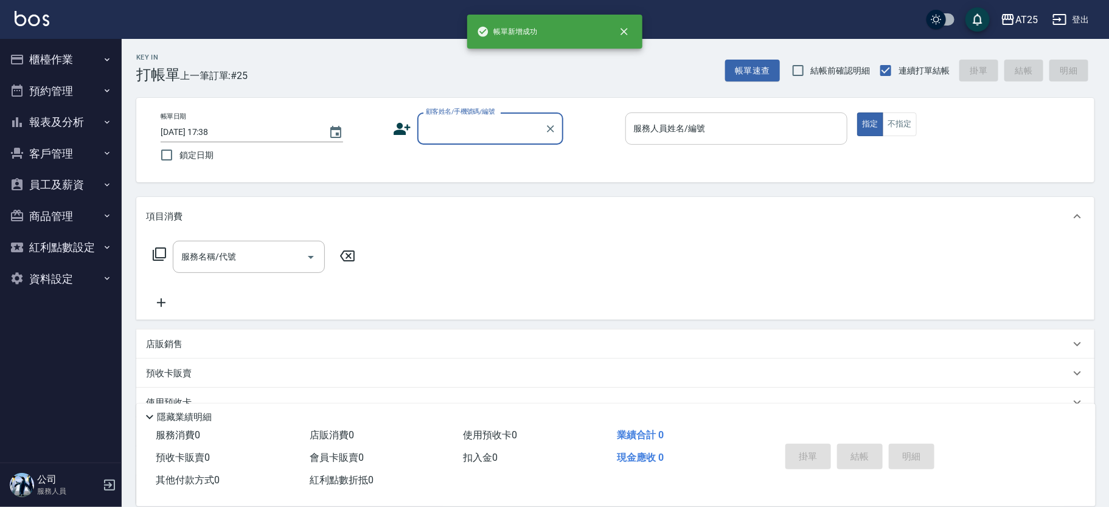
click at [669, 113] on div "服務人員姓名/編號" at bounding box center [736, 129] width 223 height 32
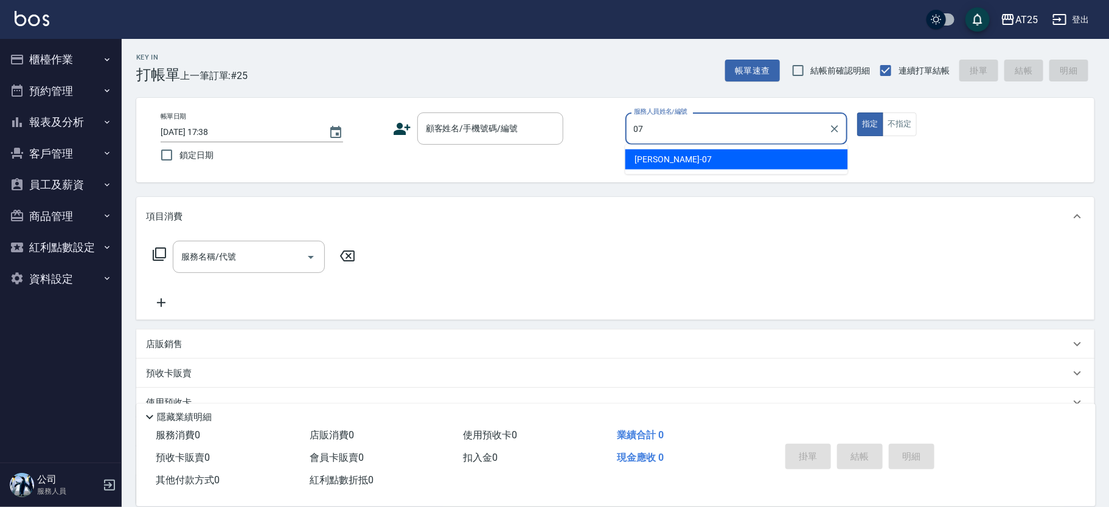
type input "[PERSON_NAME]-07"
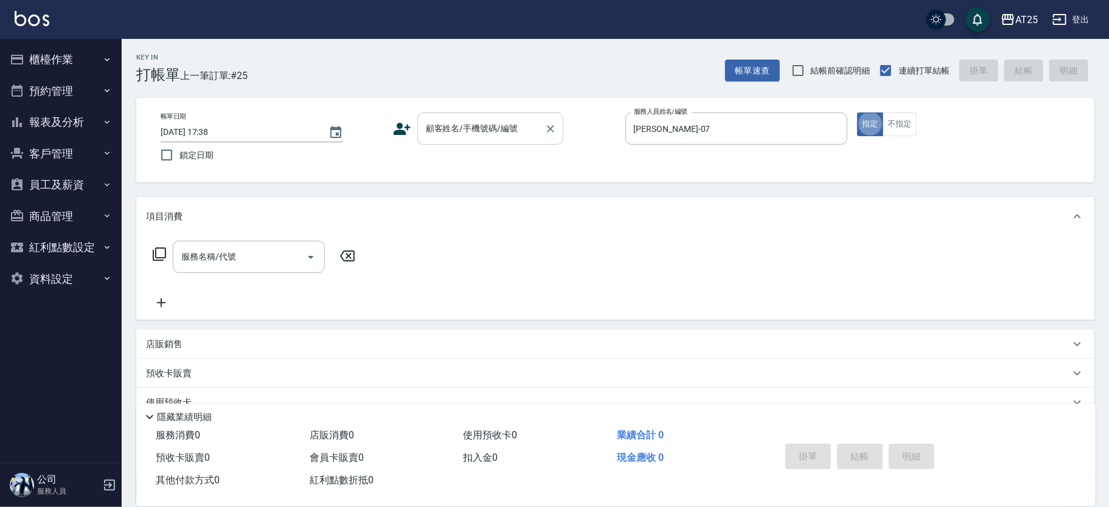
click at [480, 136] on input "顧客姓名/手機號碼/編號" at bounding box center [481, 128] width 117 height 21
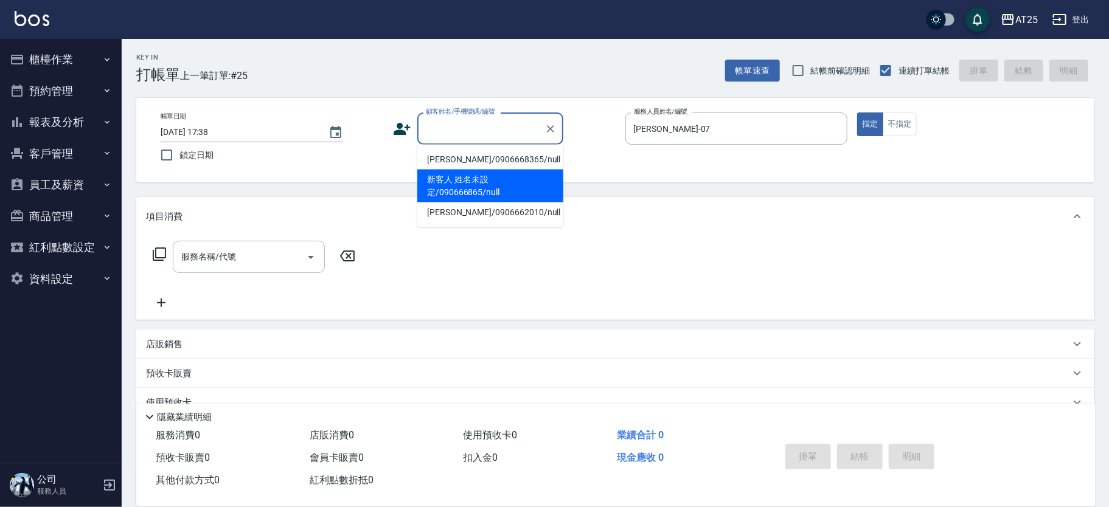
click at [453, 176] on li "新客人 姓名未設定/090666865/null" at bounding box center [490, 186] width 146 height 33
type input "新客人 姓名未設定/090666865/null"
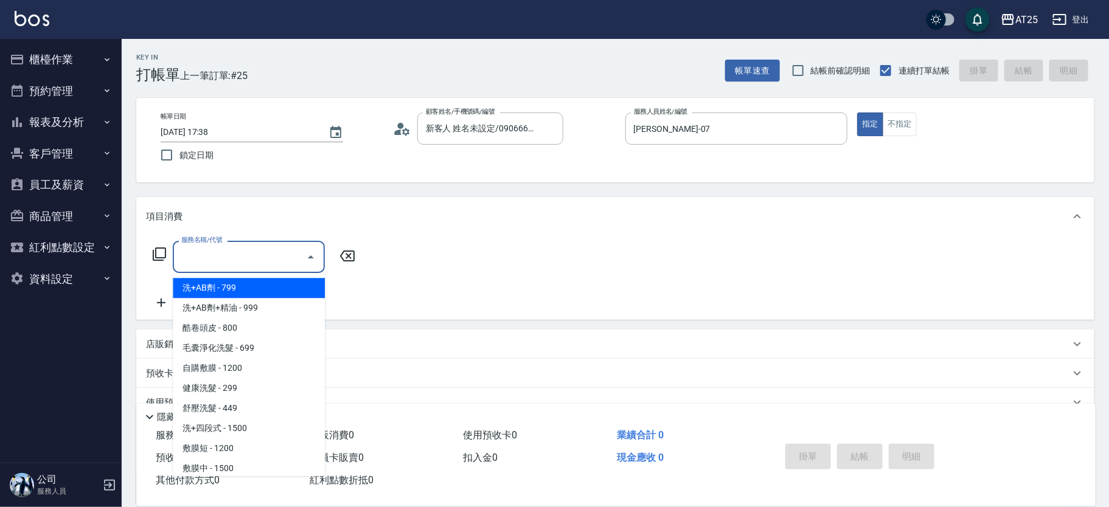
click at [239, 253] on input "服務名稱/代號" at bounding box center [239, 256] width 123 height 21
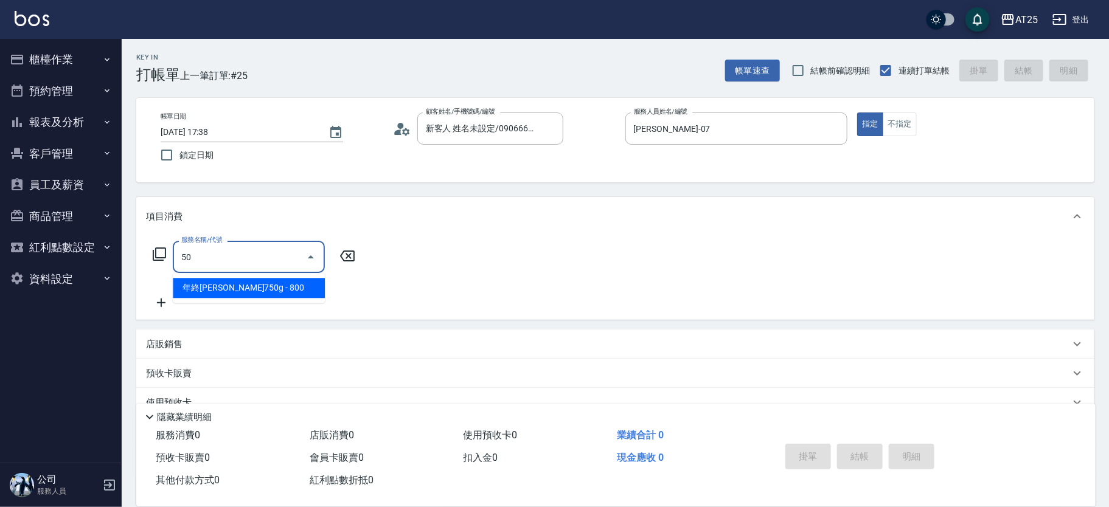
type input "501"
click at [232, 272] on div "501 服務名稱/代號" at bounding box center [249, 257] width 152 height 32
click at [246, 282] on span "染髮 - 1000" at bounding box center [249, 288] width 152 height 20
type input "100"
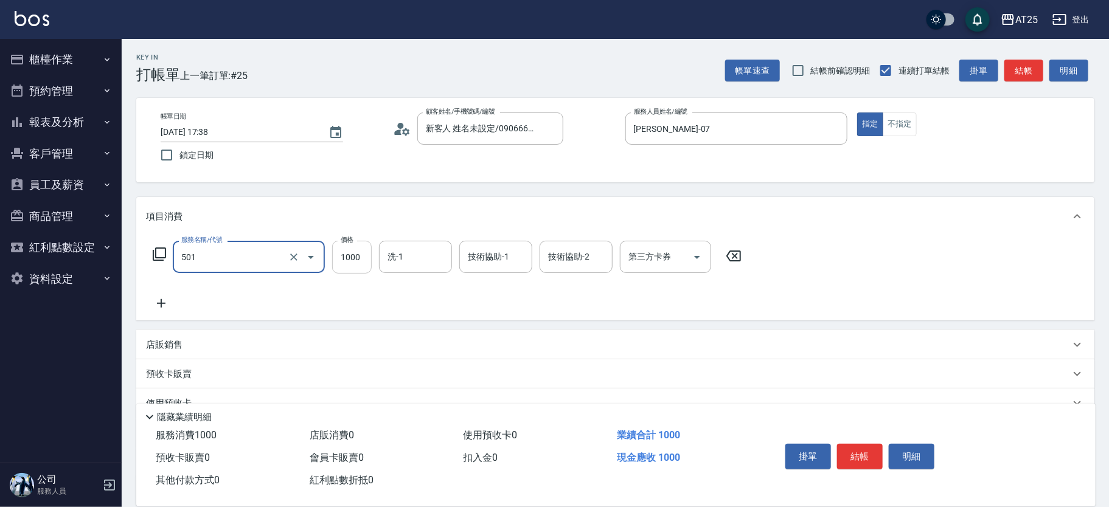
type input "染髮(501)"
click at [345, 271] on input "1000" at bounding box center [352, 257] width 40 height 33
type input "0"
type input "18"
type input "10"
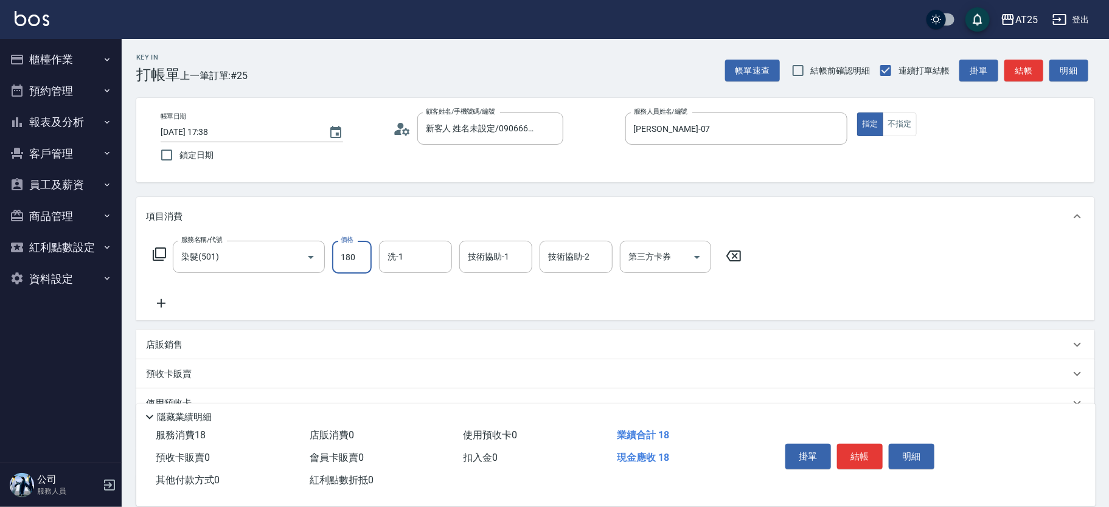
type input "1808"
type input "10"
type input "180"
type input "0"
type input "188"
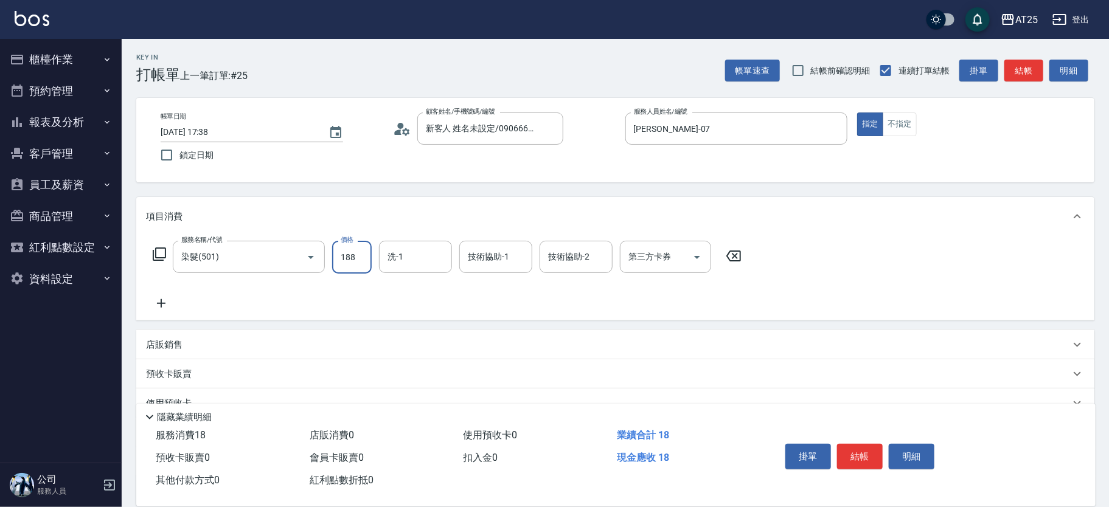
type input "10"
type input "1880"
type input "180"
type input "1880"
click at [164, 296] on icon at bounding box center [161, 303] width 30 height 15
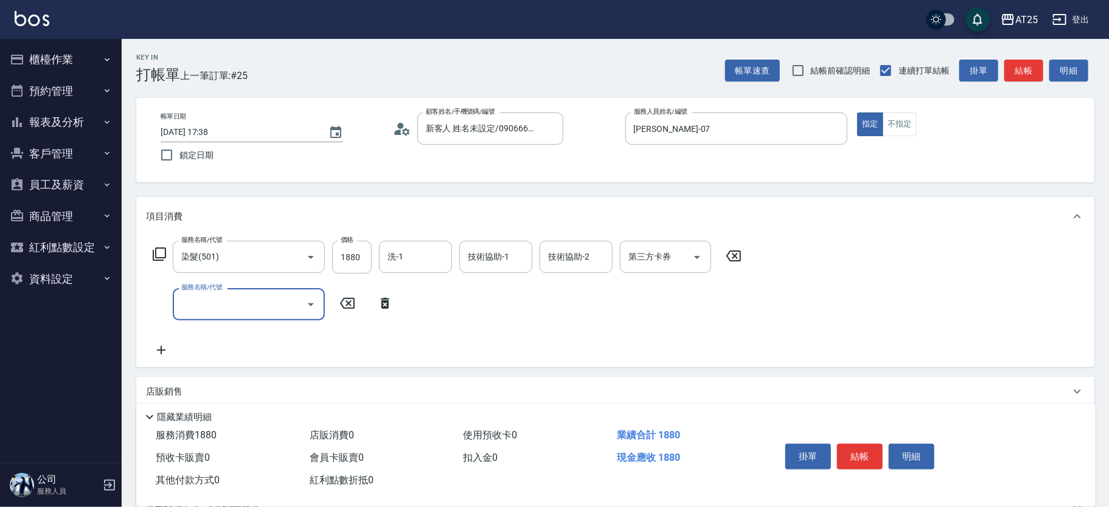
click at [237, 316] on div "服務名稱/代號" at bounding box center [249, 304] width 152 height 32
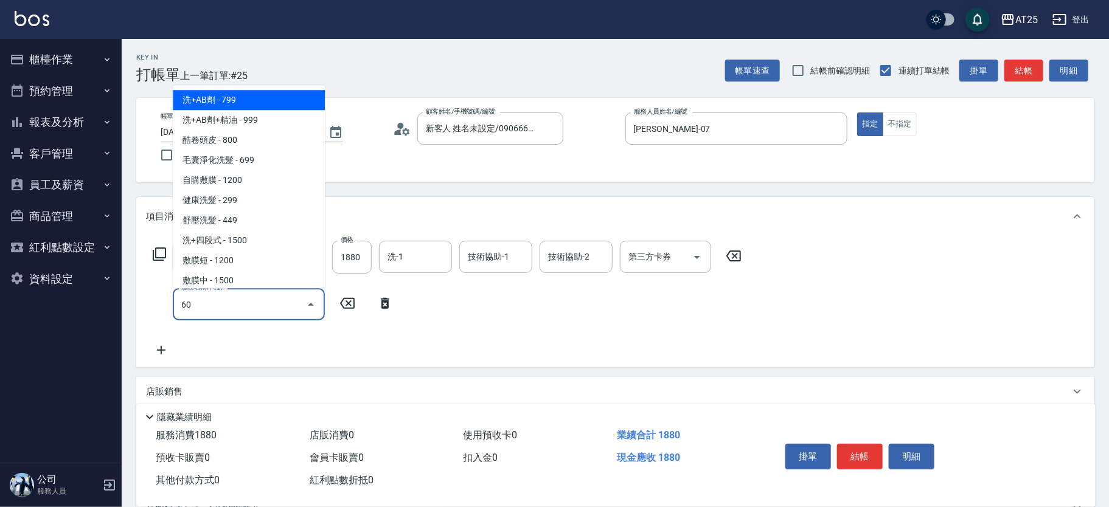
type input "601"
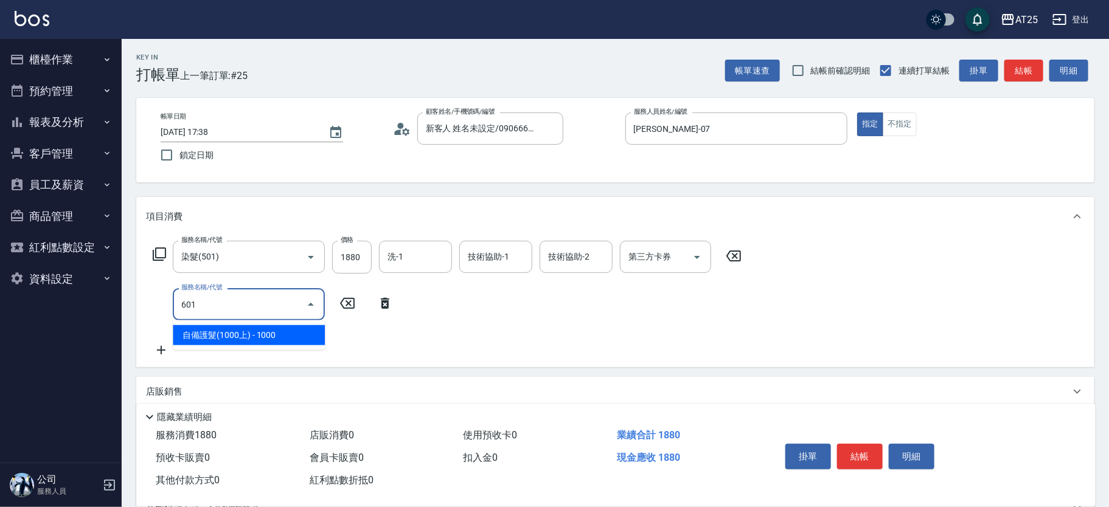
click at [274, 344] on span "自備護髮(1000上) - 1000" at bounding box center [249, 335] width 152 height 20
type input "280"
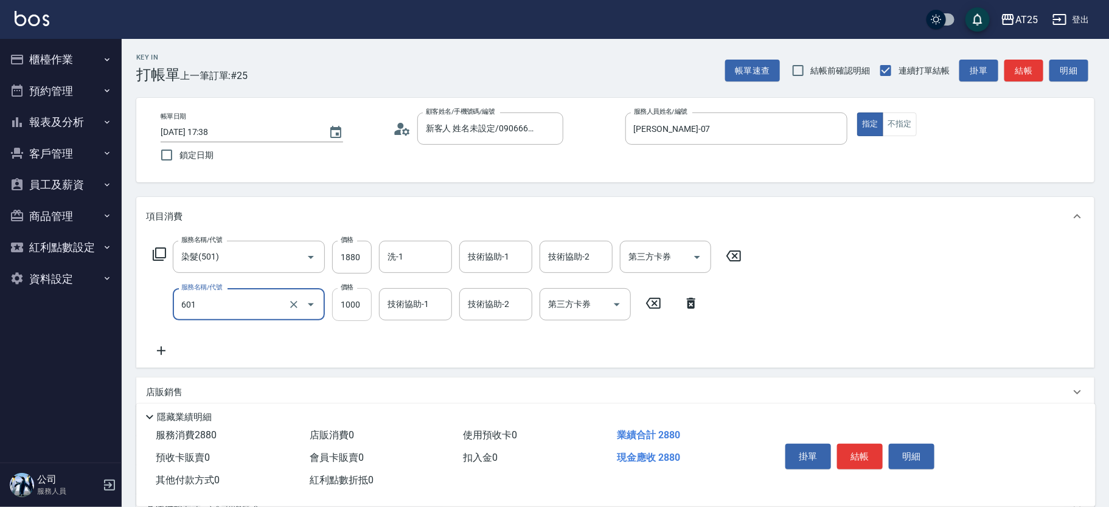
type input "自備護髮(1000上)(601)"
click at [355, 308] on input "1000" at bounding box center [352, 304] width 40 height 33
type input "180"
type input "360"
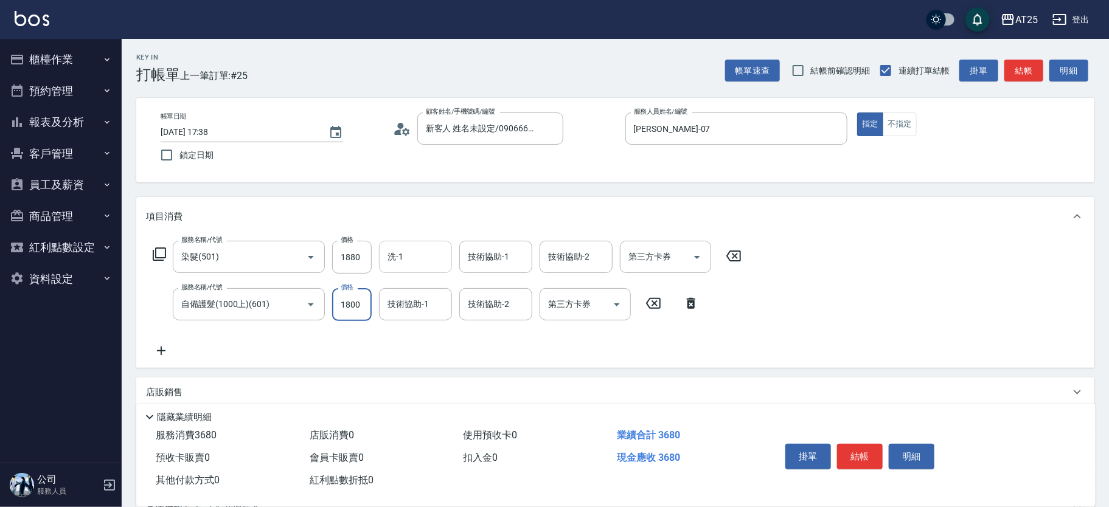
type input "1800"
click at [421, 265] on input "洗-1" at bounding box center [415, 256] width 62 height 21
click at [414, 299] on ul "[PERSON_NAME] -117" at bounding box center [415, 288] width 73 height 30
click at [416, 291] on span "[PERSON_NAME] -117" at bounding box center [430, 288] width 82 height 13
type input "[PERSON_NAME]-117"
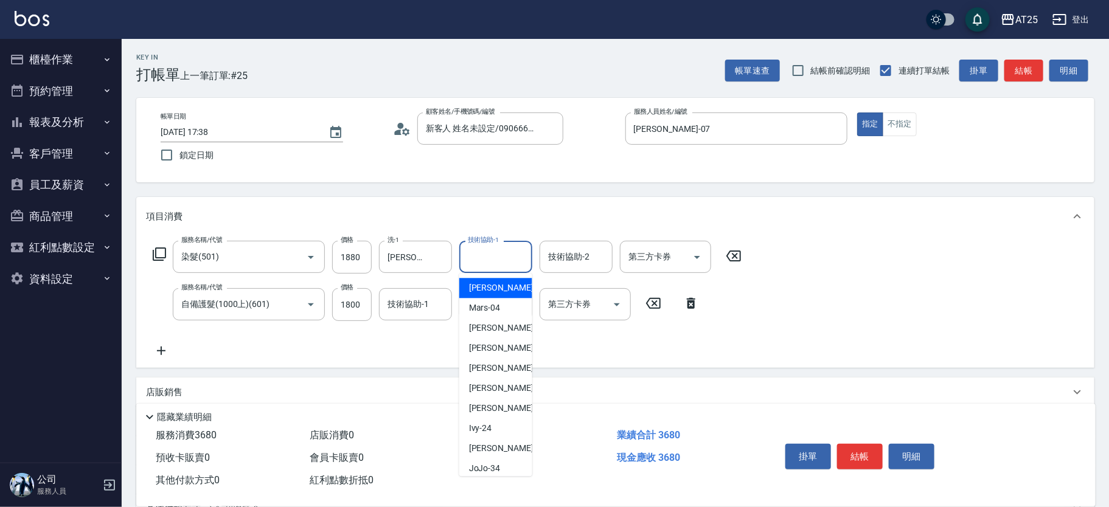
click at [466, 263] on input "技術協助-1" at bounding box center [496, 256] width 62 height 21
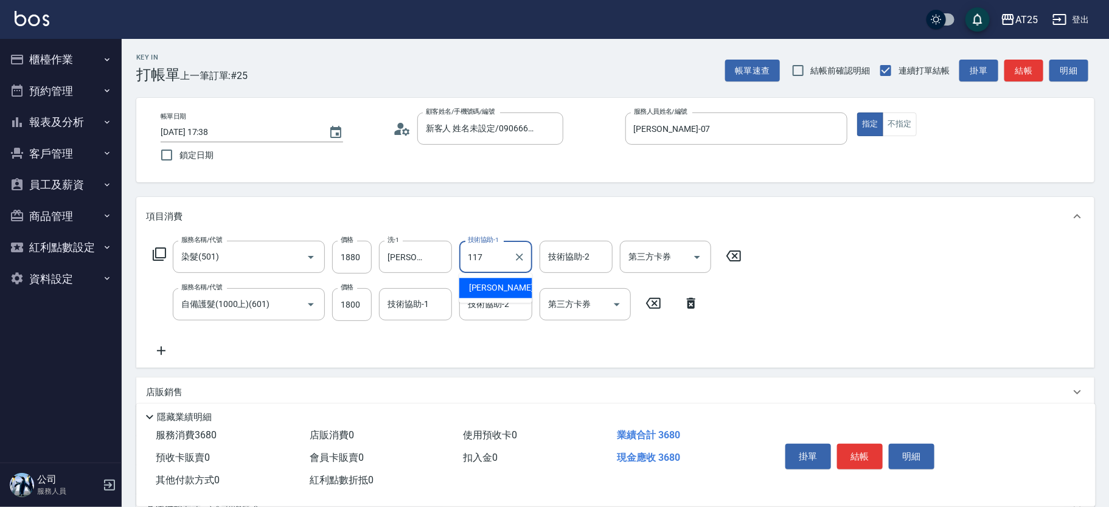
click at [486, 285] on span "[PERSON_NAME] -117" at bounding box center [510, 288] width 82 height 13
type input "[PERSON_NAME]-117"
click at [557, 257] on input "技術協助-2" at bounding box center [576, 256] width 62 height 21
type input "1117"
click at [551, 278] on div "服務名稱/代號 染髮(501) 服務名稱/代號 價格 1880 價格 洗-1 小祐-117 洗-1 技術協助-1 小祐-117 技術協助-1 技術協助-2 技…" at bounding box center [447, 299] width 603 height 117
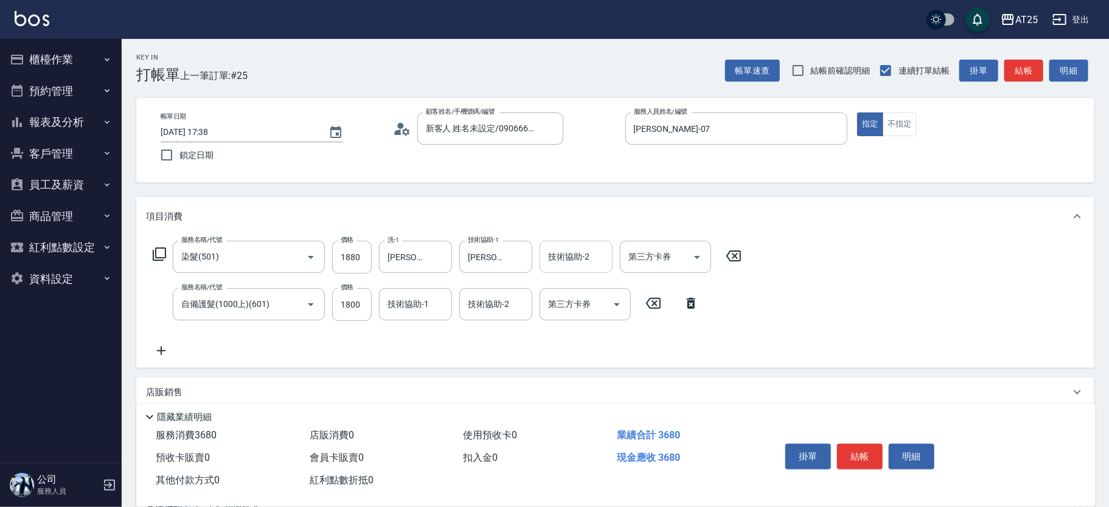
click at [565, 266] on input "技術協助-2" at bounding box center [576, 256] width 62 height 21
type input "[PERSON_NAME]-117"
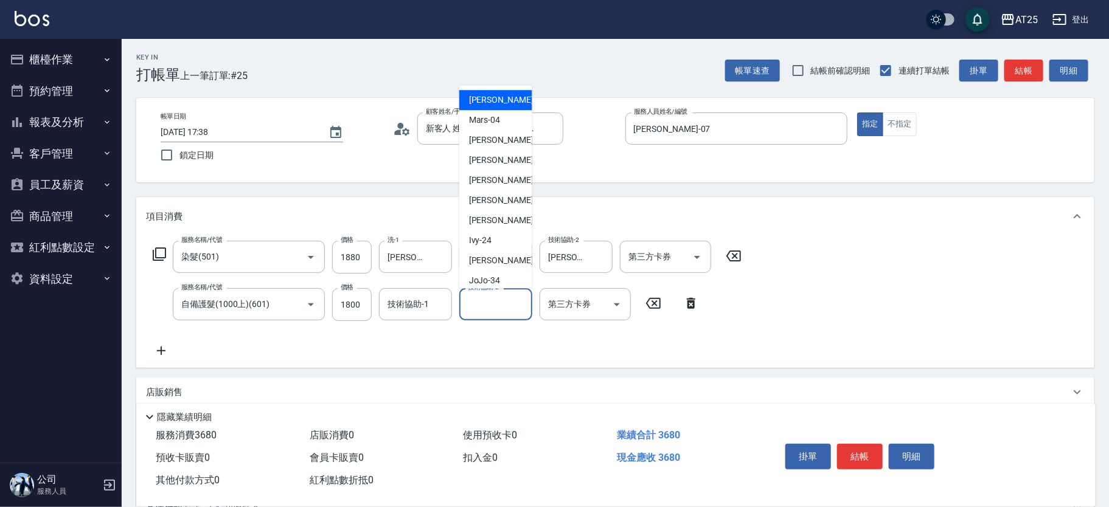
click at [475, 306] on input "技術協助-2" at bounding box center [496, 304] width 62 height 21
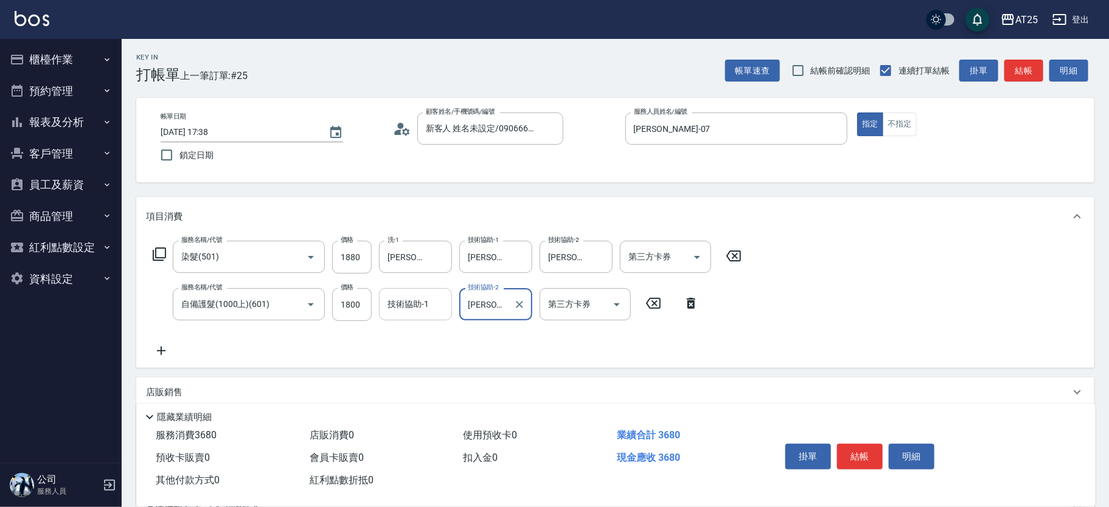
type input "[PERSON_NAME]-117"
click at [410, 310] on input "技術協助-1" at bounding box center [415, 304] width 62 height 21
click at [403, 332] on span "[PERSON_NAME] -117" at bounding box center [430, 335] width 82 height 13
type input "[PERSON_NAME]-117"
click at [147, 358] on div "服務名稱/代號 染髮(501) 服務名稱/代號 價格 1880 價格 洗-1 小祐-117 洗-1 技術協助-1 小祐-117 技術協助-1 技術協助-2 […" at bounding box center [615, 302] width 958 height 132
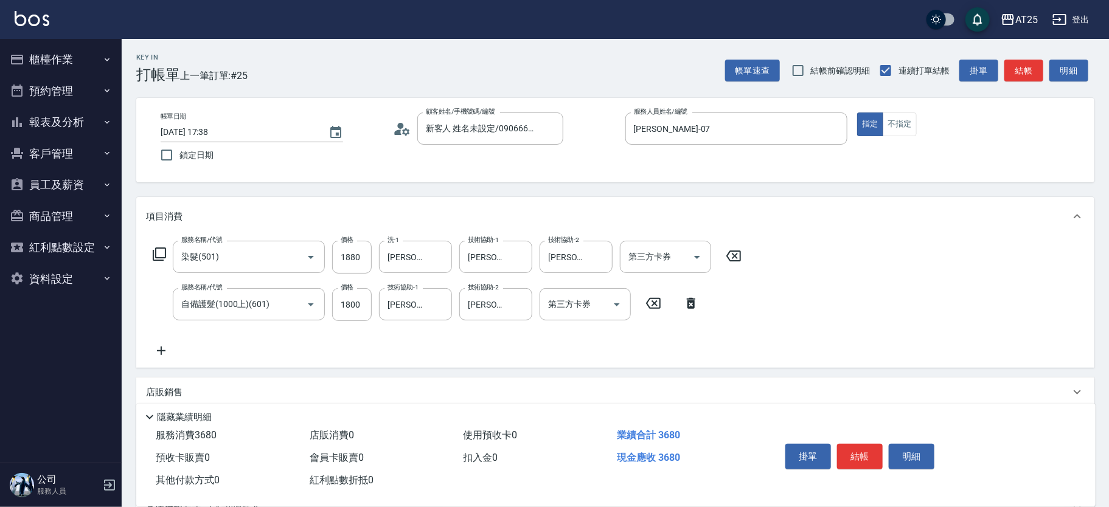
click at [165, 352] on icon at bounding box center [161, 351] width 30 height 15
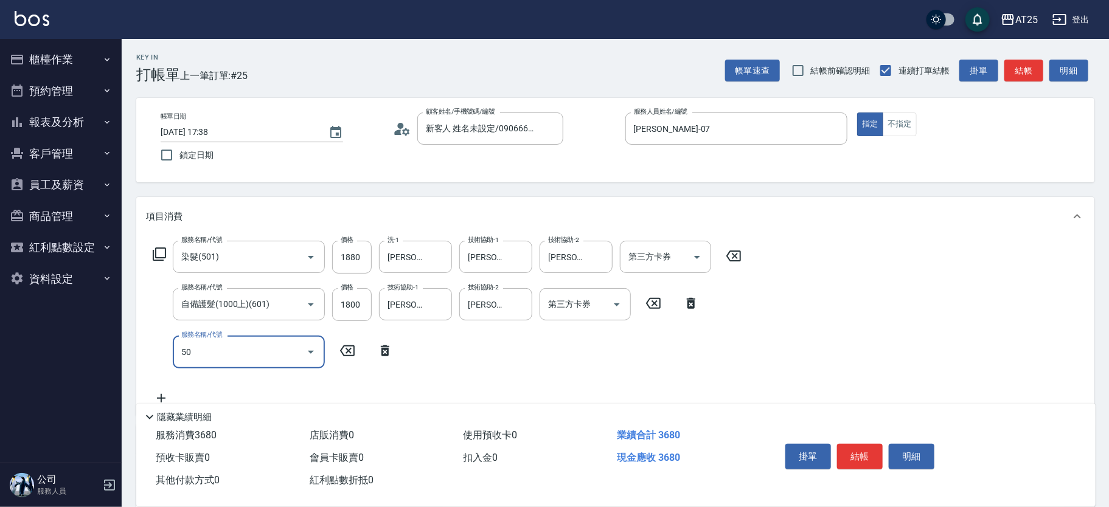
type input "501"
click at [203, 372] on ul "染髮 - 1000" at bounding box center [249, 383] width 152 height 30
click at [293, 374] on span "染髮 - 1000" at bounding box center [249, 383] width 152 height 20
type input "460"
click at [352, 348] on input "1000" at bounding box center [352, 352] width 40 height 33
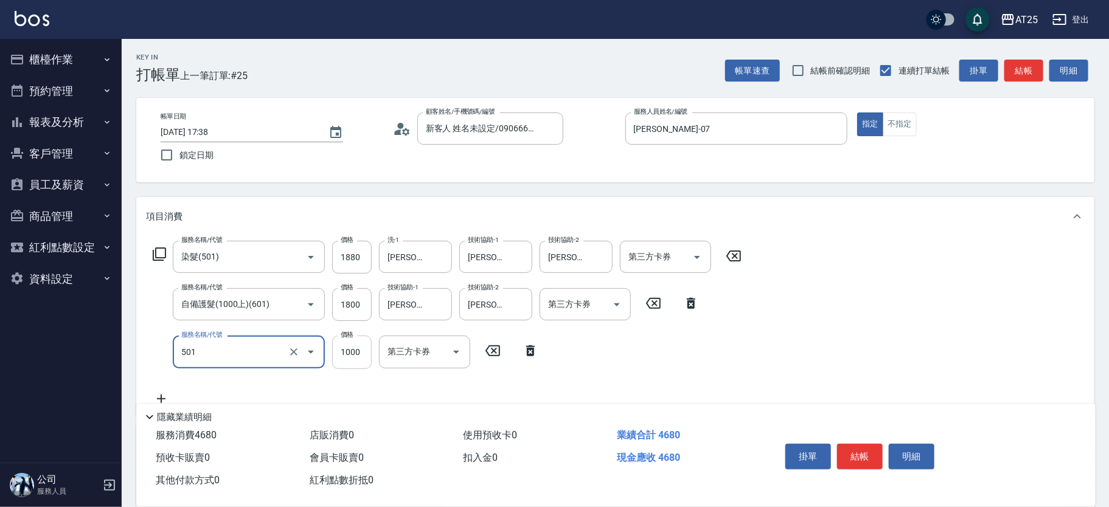
type input "染髮(501)"
type input "0"
type input "360"
type input "0"
click at [426, 352] on input "洗-1" at bounding box center [415, 351] width 62 height 21
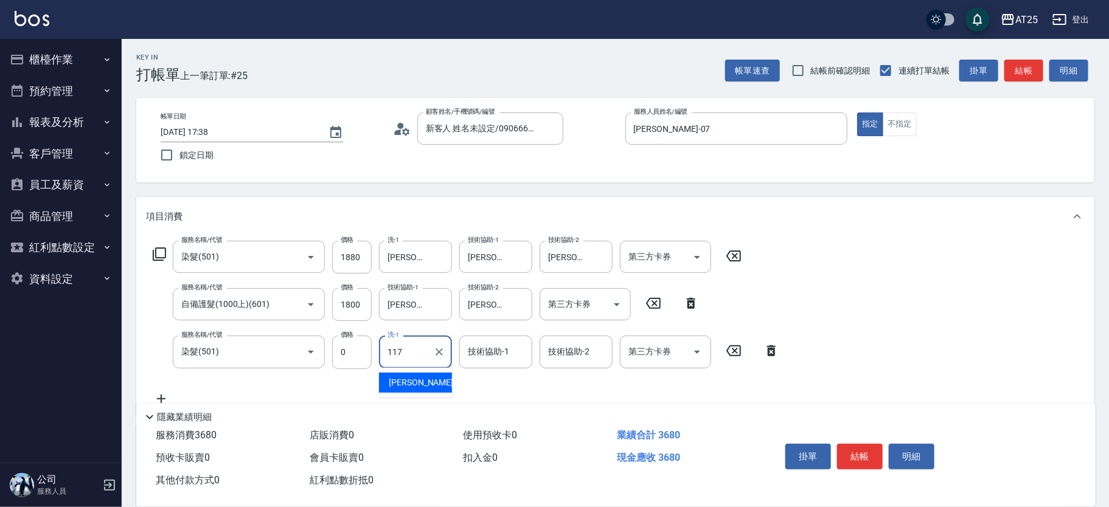
click at [422, 380] on span "[PERSON_NAME] -117" at bounding box center [430, 383] width 82 height 13
type input "[PERSON_NAME]-117"
click at [481, 356] on div "技術協助-1 技術協助-1" at bounding box center [495, 352] width 73 height 32
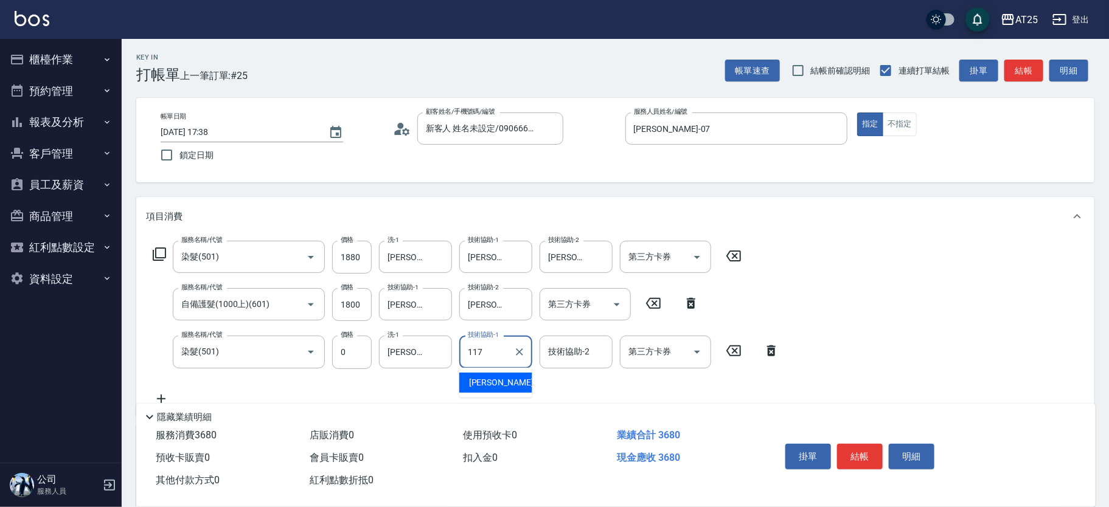
click at [475, 384] on span "[PERSON_NAME] -117" at bounding box center [510, 383] width 82 height 13
type input "[PERSON_NAME]-117"
click at [156, 394] on icon at bounding box center [161, 399] width 30 height 15
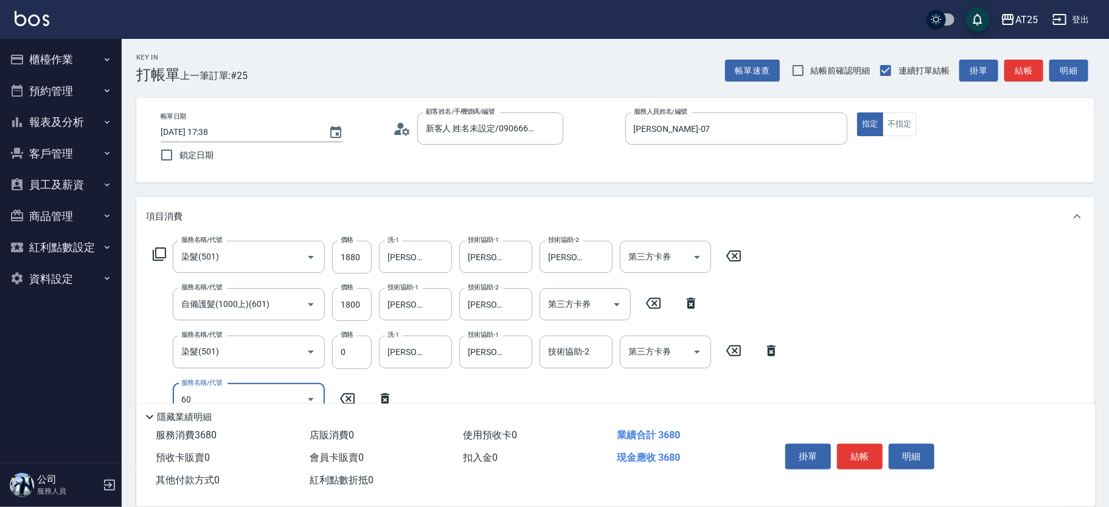
type input "601"
click at [232, 417] on ul "自備護髮(1000上) - 1000" at bounding box center [249, 431] width 152 height 30
click at [305, 419] on ul "自備護髮(1000上) - 1000" at bounding box center [249, 431] width 152 height 30
click at [260, 431] on span "自備護髮(1000上) - 1000" at bounding box center [249, 430] width 152 height 20
type input "460"
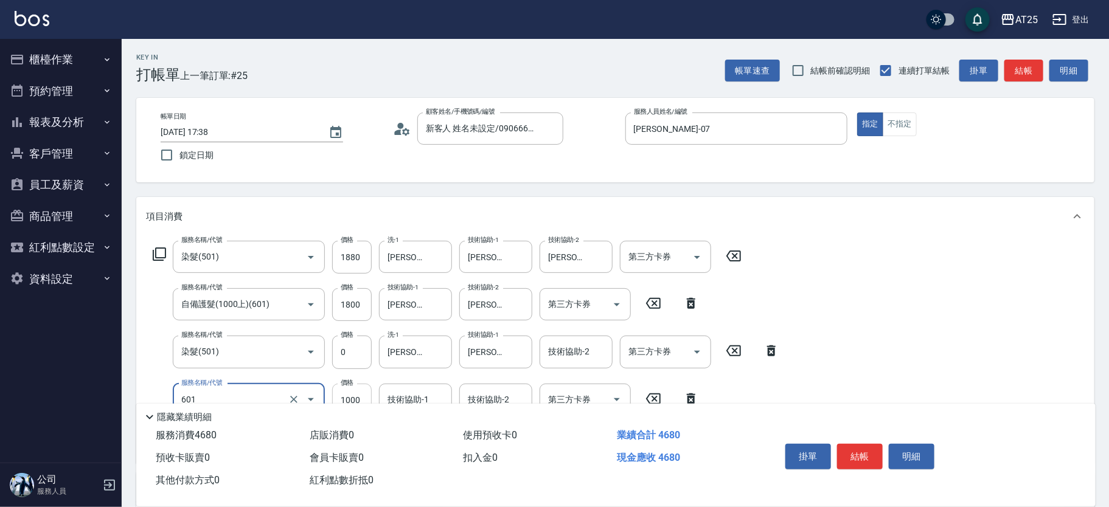
click at [352, 390] on input "1000" at bounding box center [352, 400] width 40 height 33
type input "自備護髮(1000上)(601)"
type input "0"
type input "360"
type input "0"
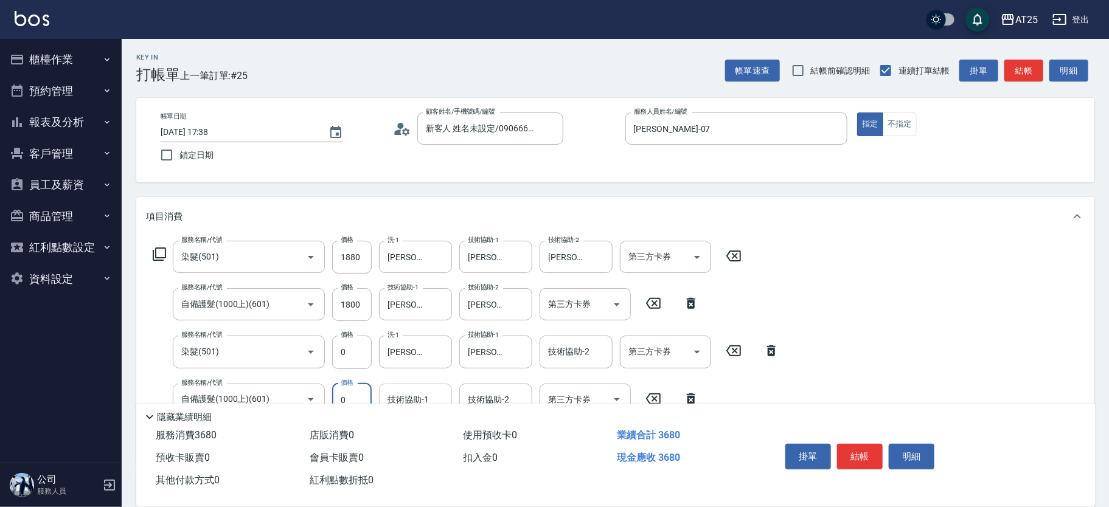
click at [409, 395] on div "技術協助-1 技術協助-1" at bounding box center [415, 400] width 73 height 32
click at [410, 421] on div "[PERSON_NAME] -117" at bounding box center [415, 430] width 73 height 20
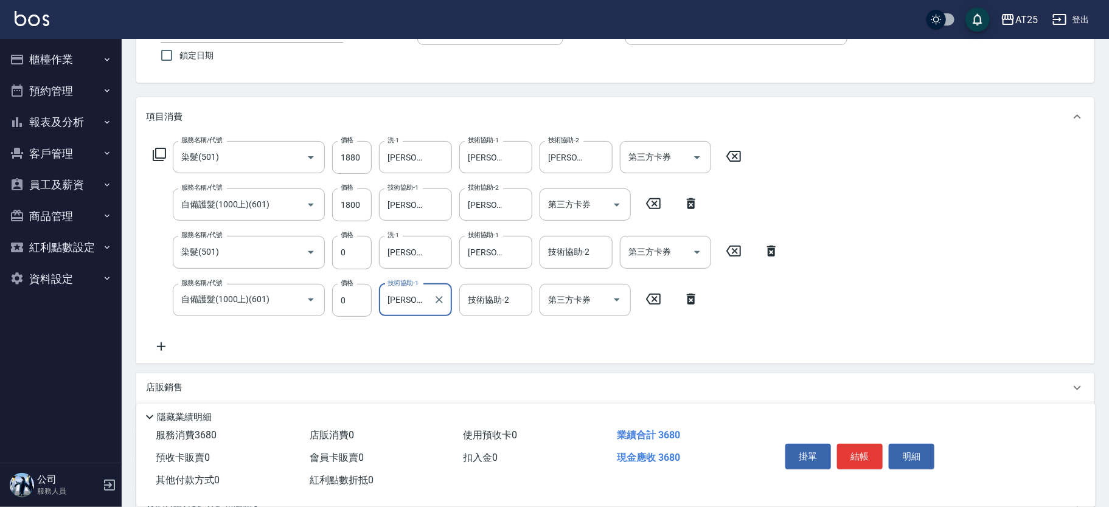
scroll to position [129, 0]
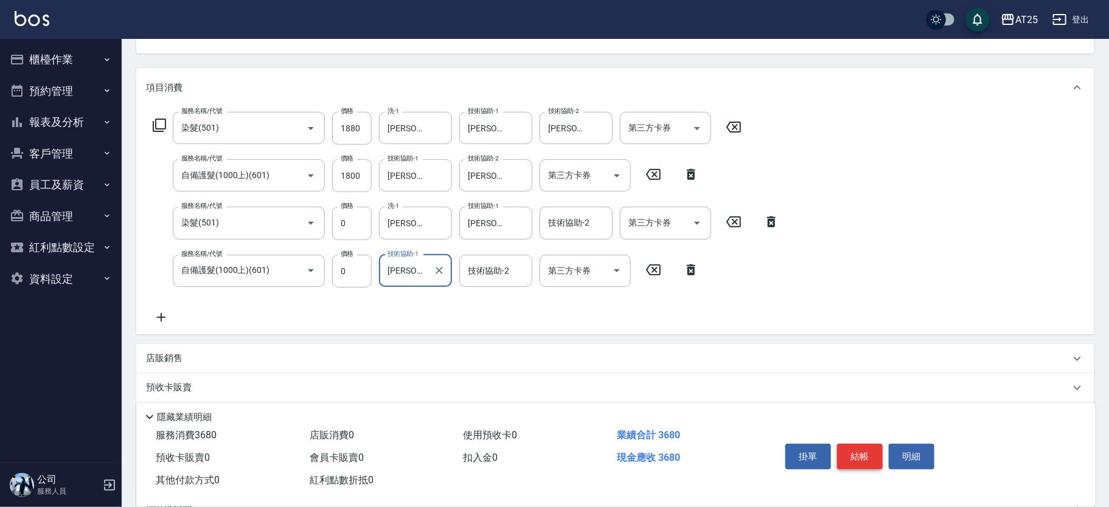
type input "[PERSON_NAME]-117"
click at [850, 445] on button "結帳" at bounding box center [860, 457] width 46 height 26
type input "0"
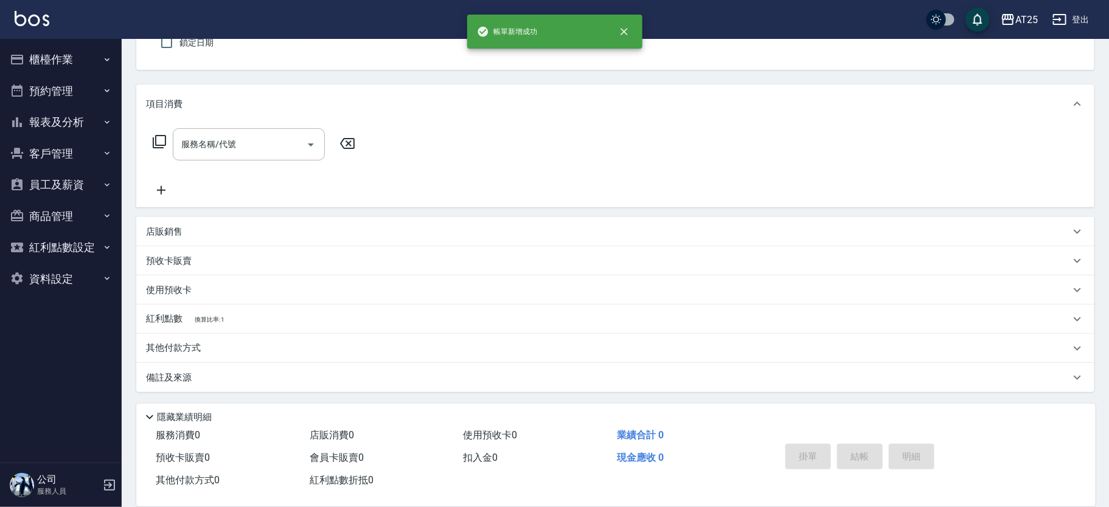
scroll to position [0, 0]
